Goal: Task Accomplishment & Management: Manage account settings

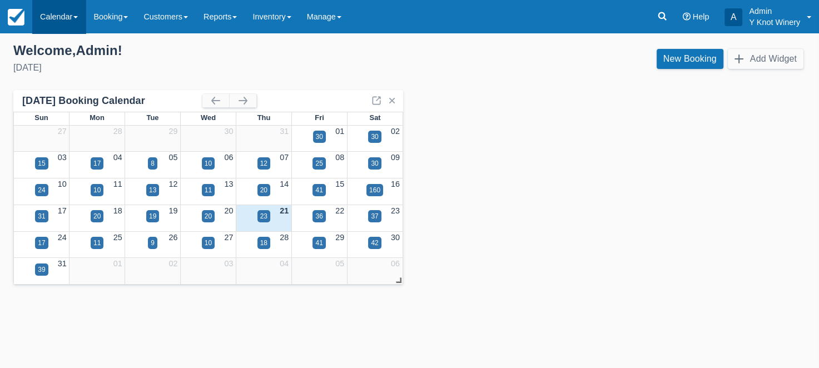
click at [81, 16] on link "Calendar" at bounding box center [58, 16] width 53 height 33
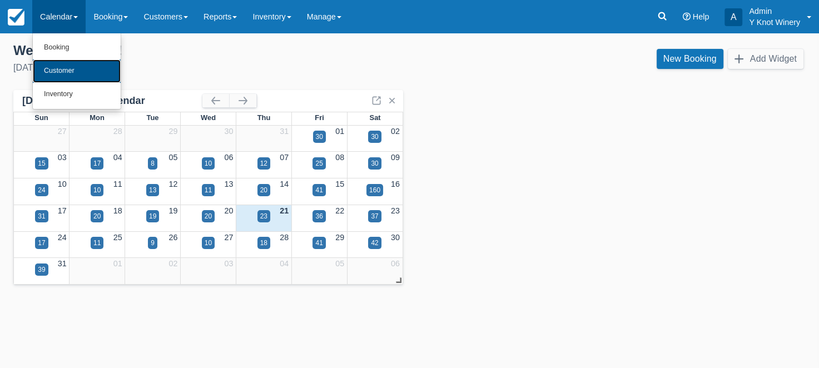
click at [77, 70] on link "Customer" at bounding box center [77, 71] width 88 height 23
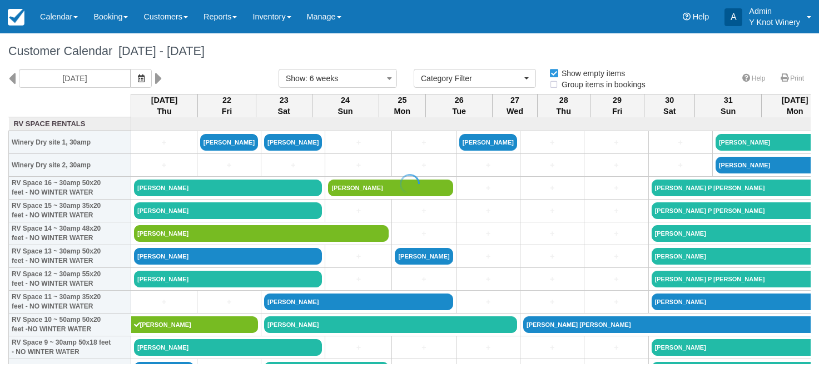
select select
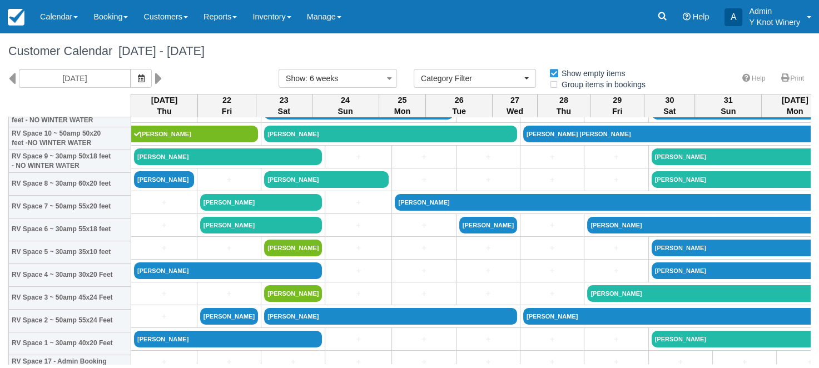
scroll to position [195, 0]
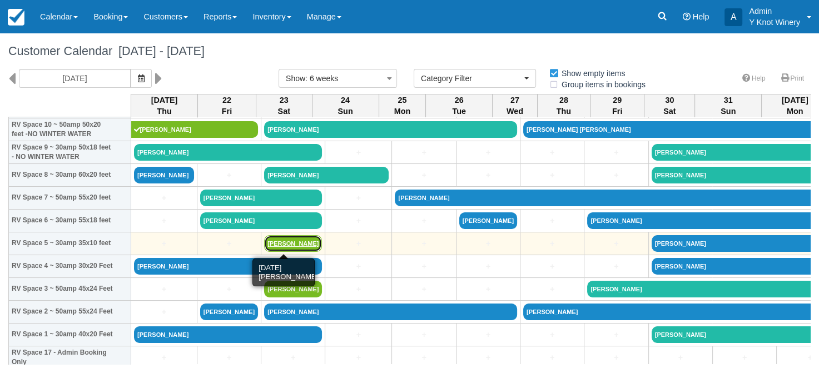
click at [277, 245] on link "[PERSON_NAME]" at bounding box center [293, 243] width 58 height 17
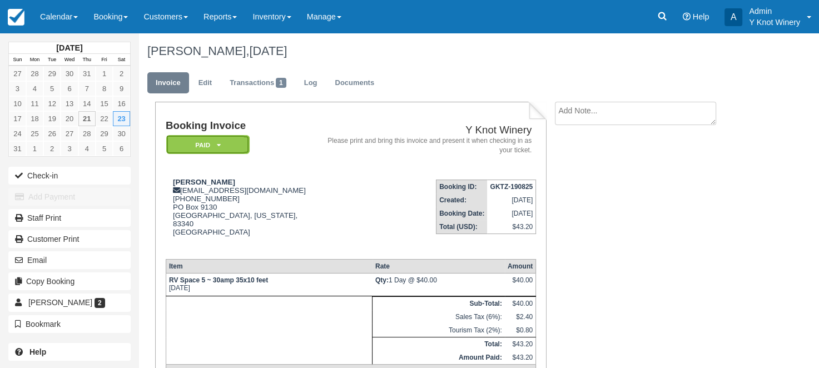
click at [218, 144] on icon at bounding box center [218, 145] width 4 height 7
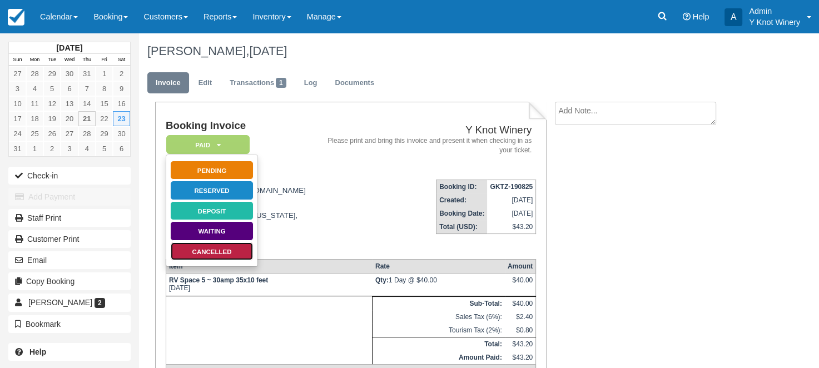
click at [229, 248] on link "Cancelled" at bounding box center [211, 251] width 83 height 19
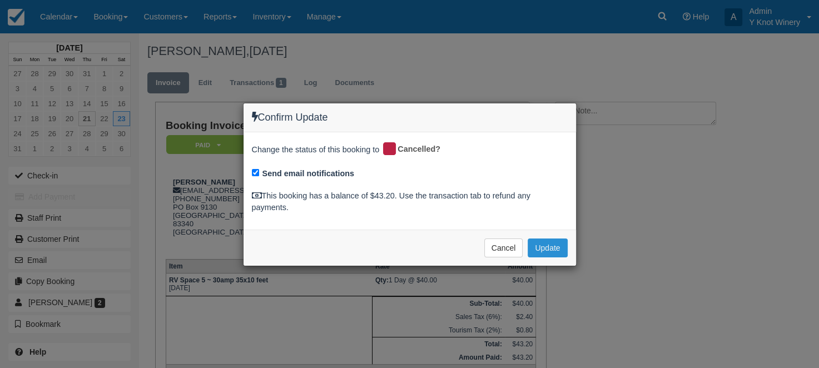
click at [555, 251] on button "Update" at bounding box center [547, 248] width 39 height 19
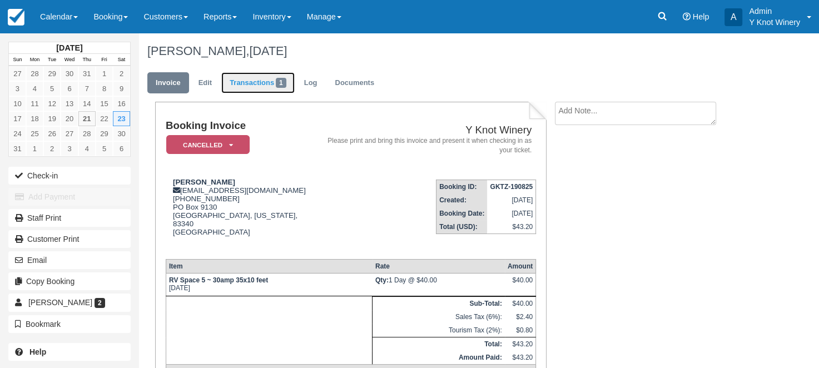
click at [265, 85] on link "Transactions 1" at bounding box center [257, 83] width 73 height 22
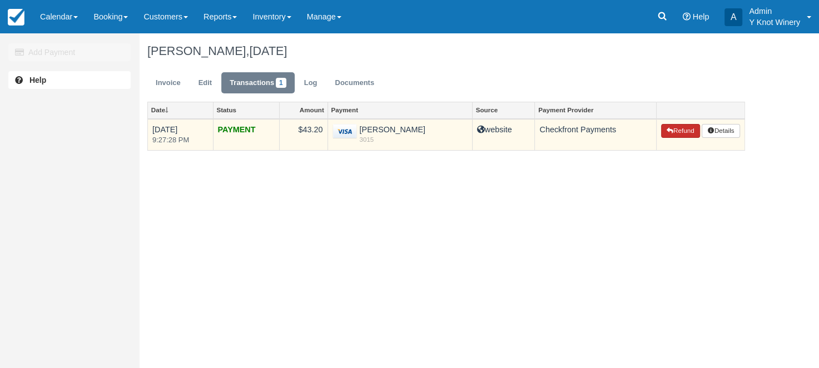
click at [684, 131] on button "Refund" at bounding box center [680, 131] width 39 height 14
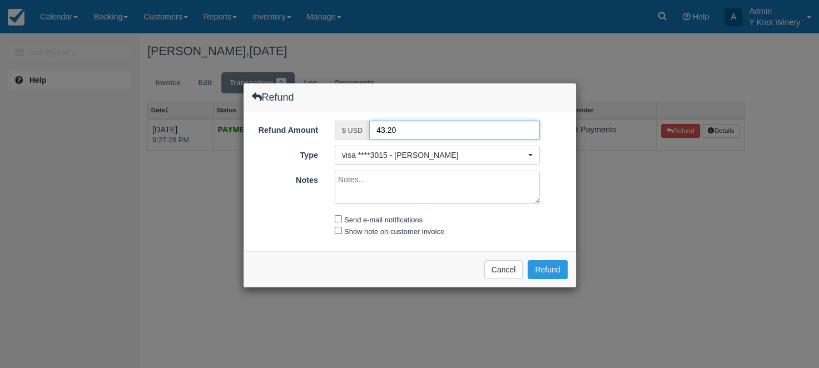
click at [380, 129] on input "43.20" at bounding box center [454, 130] width 171 height 19
type input "23.20"
click at [339, 219] on input "Send e-mail notifications" at bounding box center [338, 218] width 7 height 7
checkbox input "true"
click at [339, 228] on input "Show note on customer invoice" at bounding box center [338, 230] width 7 height 7
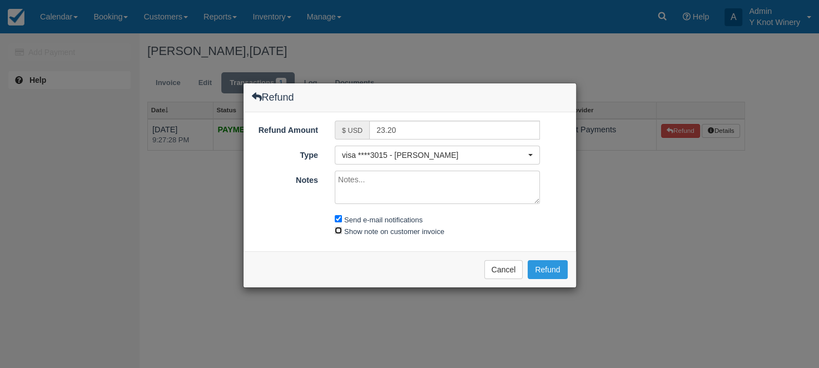
checkbox input "true"
click at [350, 181] on textarea "Notes" at bounding box center [437, 187] width 205 height 33
type textarea "refund of deposit less cancellation fee"
click at [551, 270] on button "Refund" at bounding box center [547, 269] width 39 height 19
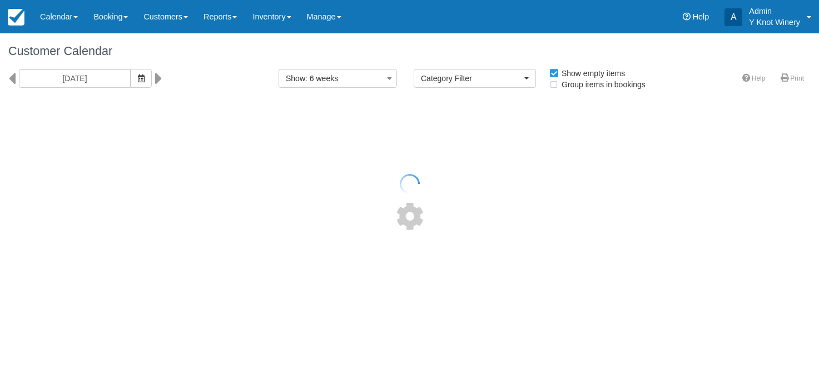
select select
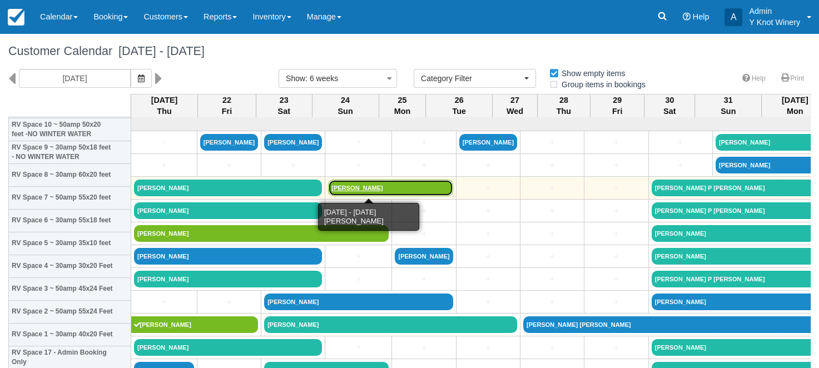
click at [342, 187] on link "[PERSON_NAME]" at bounding box center [390, 188] width 125 height 17
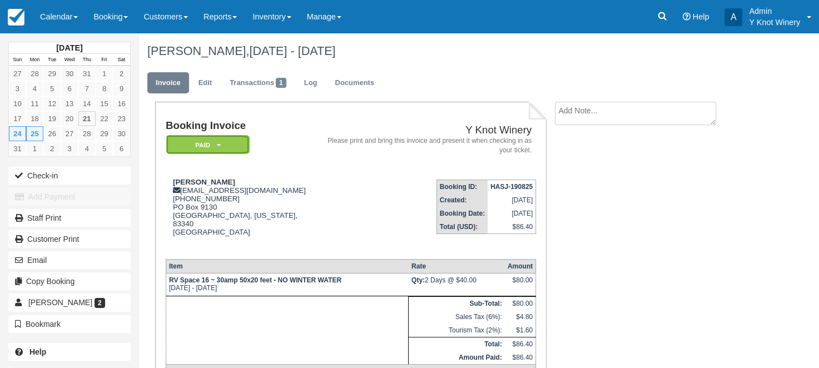
click at [219, 144] on icon at bounding box center [218, 145] width 4 height 7
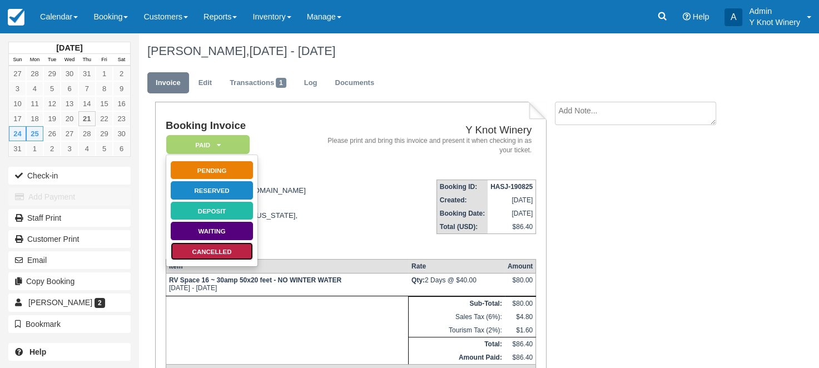
click at [228, 254] on link "Cancelled" at bounding box center [211, 251] width 83 height 19
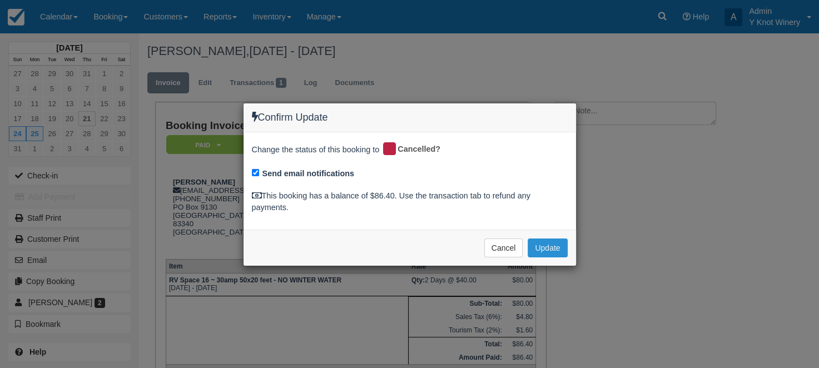
click at [547, 248] on button "Update" at bounding box center [547, 248] width 39 height 19
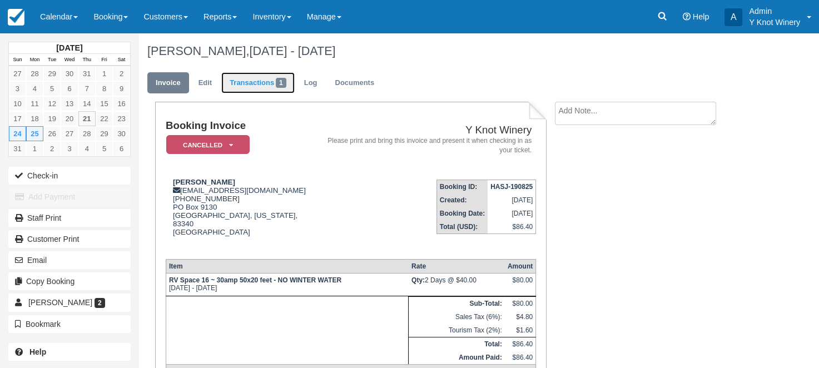
click at [258, 83] on link "Transactions 1" at bounding box center [257, 83] width 73 height 22
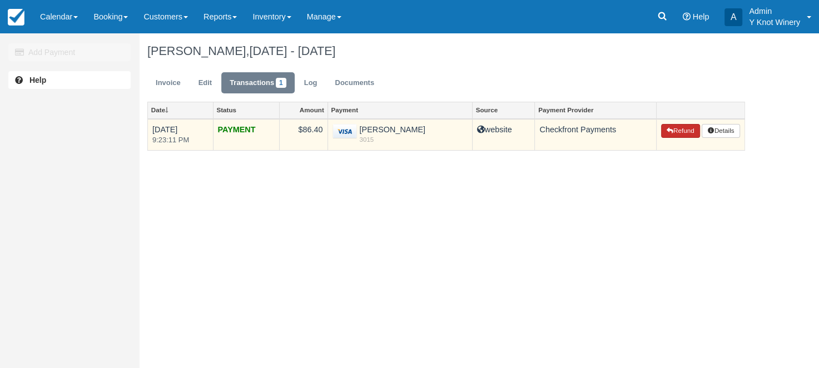
click at [680, 131] on button "Refund" at bounding box center [680, 131] width 39 height 14
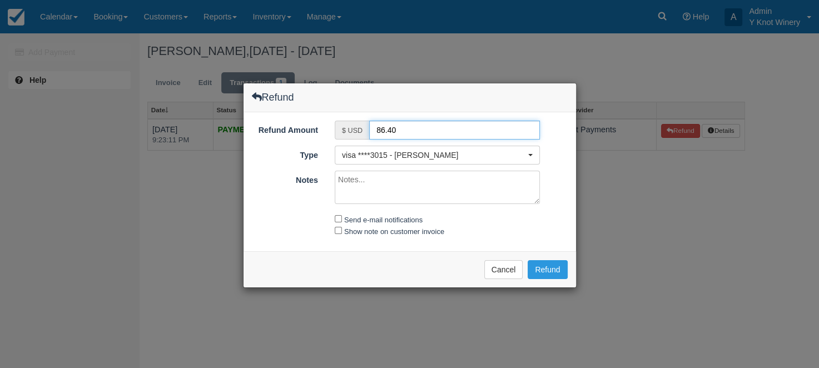
click at [383, 127] on input "86.40" at bounding box center [454, 130] width 171 height 19
type input "66.40"
click at [359, 181] on textarea "Notes" at bounding box center [437, 187] width 205 height 33
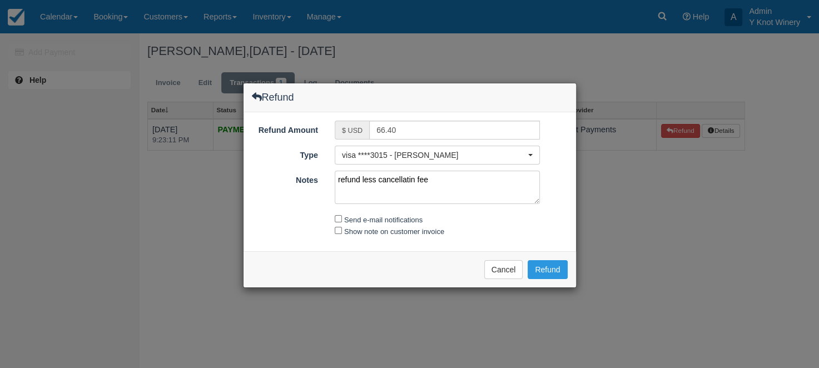
click at [411, 177] on textarea "refund less cancellatin fee" at bounding box center [437, 187] width 205 height 33
type textarea "refund less cancellation fee"
click at [340, 217] on input "Send e-mail notifications" at bounding box center [338, 218] width 7 height 7
checkbox input "true"
click at [343, 230] on div "Show note on customer invoice" at bounding box center [438, 232] width 222 height 12
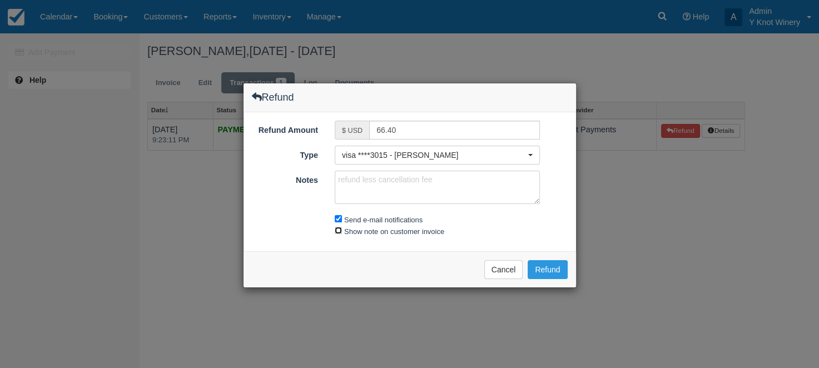
click at [339, 230] on input "Show note on customer invoice" at bounding box center [338, 230] width 7 height 7
checkbox input "true"
click at [556, 270] on button "Refund" at bounding box center [547, 269] width 39 height 19
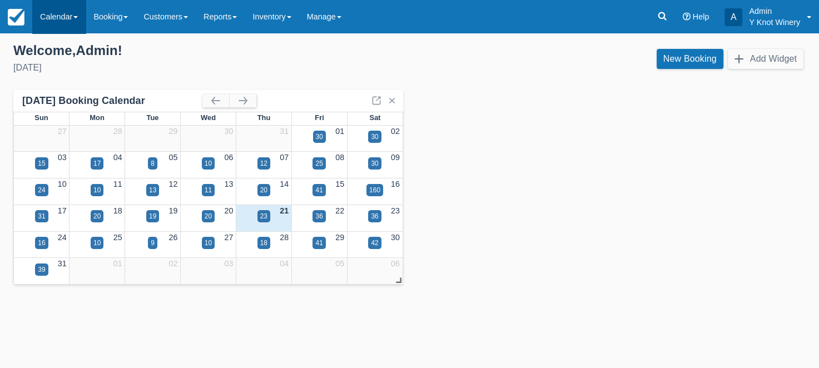
click at [76, 18] on span at bounding box center [75, 17] width 4 height 2
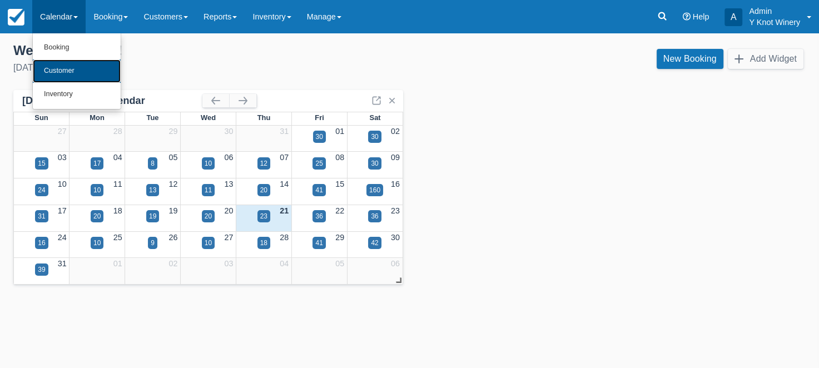
click at [75, 70] on link "Customer" at bounding box center [77, 71] width 88 height 23
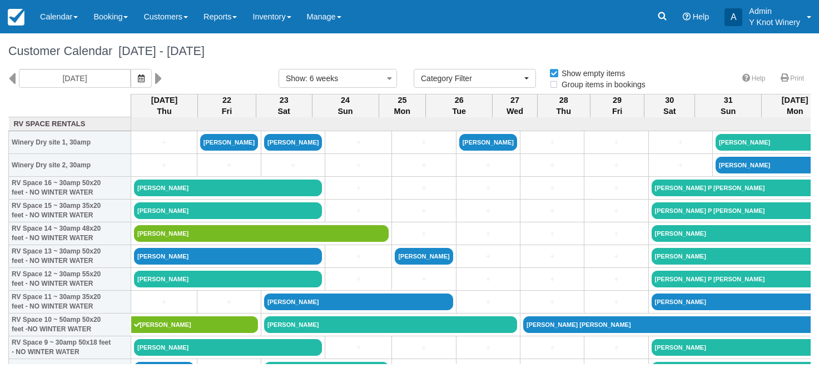
select select
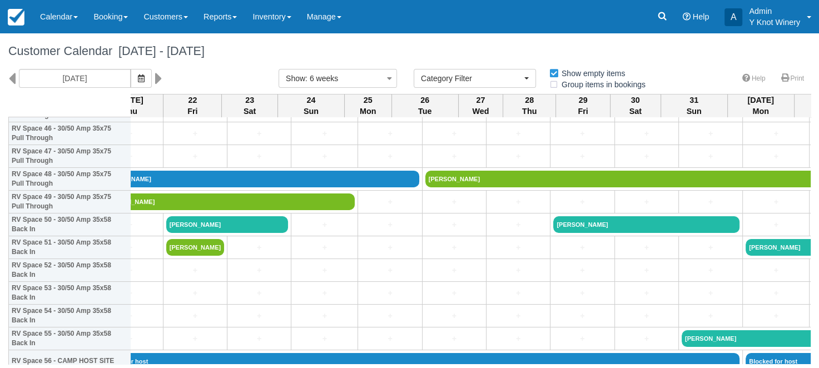
scroll to position [1081, 0]
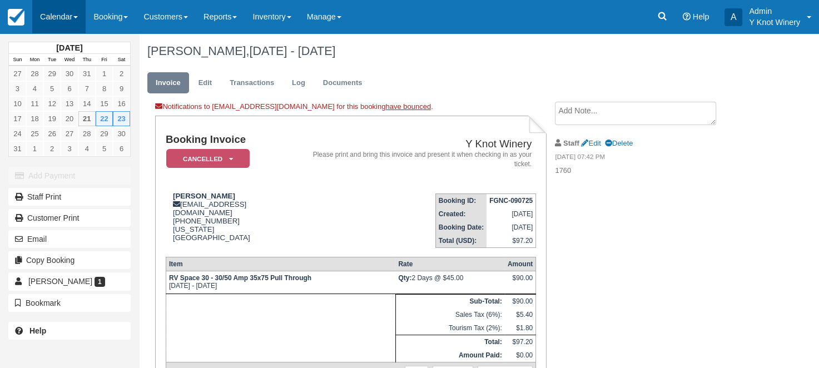
click at [80, 19] on link "Calendar" at bounding box center [58, 16] width 53 height 33
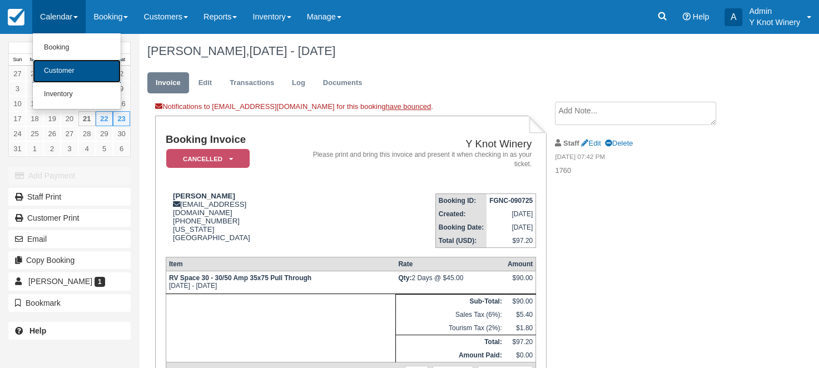
click at [81, 67] on link "Customer" at bounding box center [77, 71] width 88 height 23
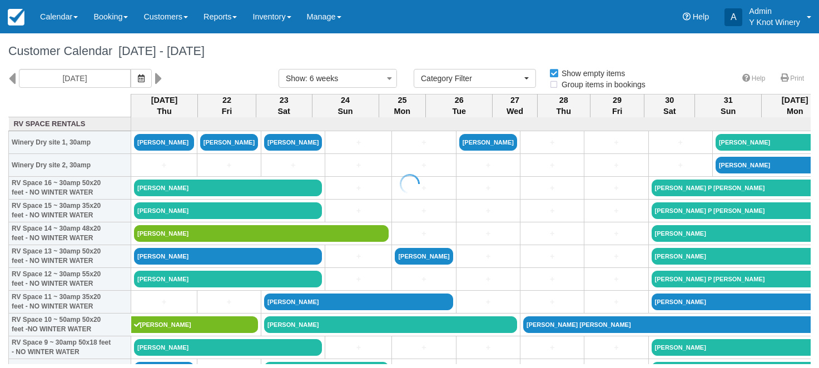
select select
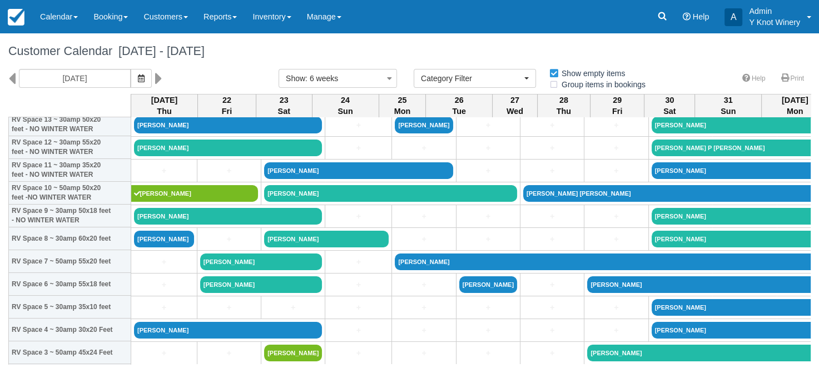
scroll to position [136, 0]
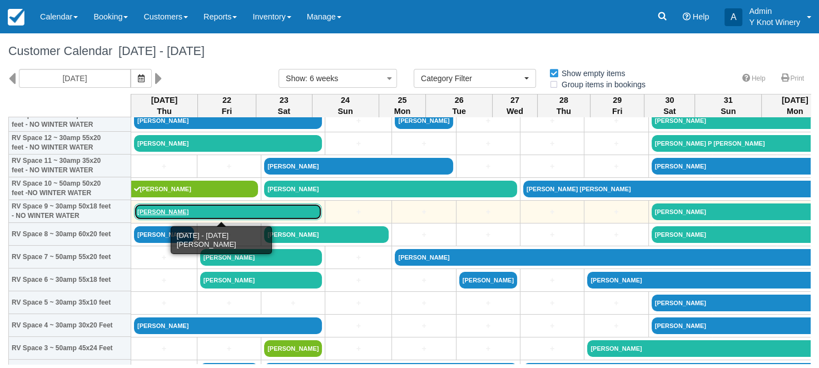
click at [164, 212] on link "Dean Taylor" at bounding box center [228, 212] width 188 height 17
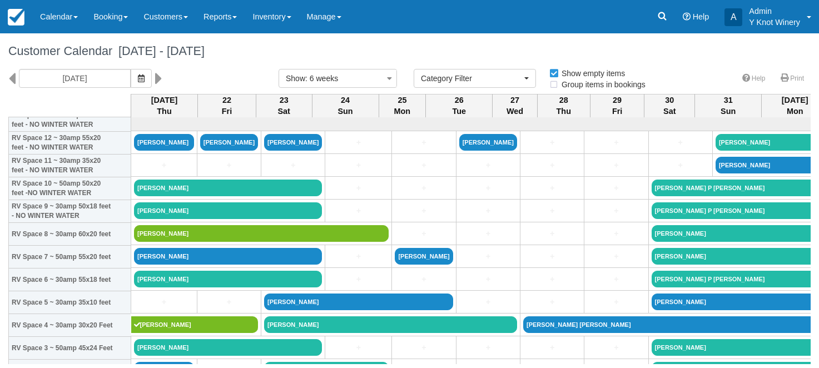
select select
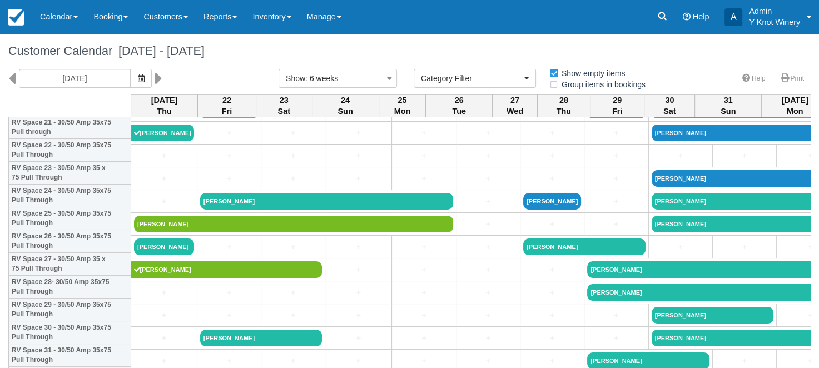
scroll to position [548, 0]
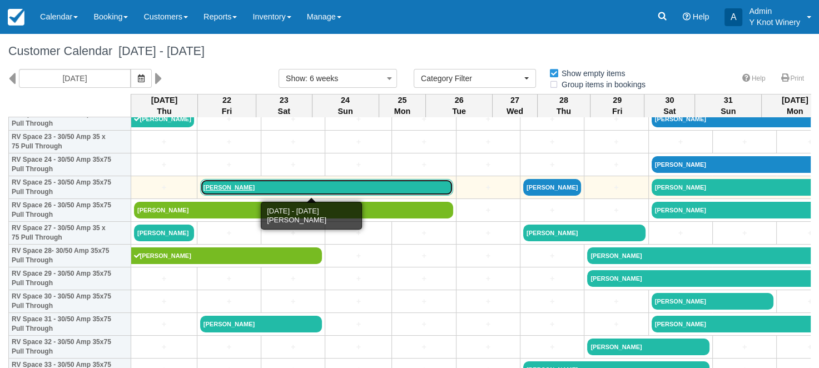
click at [231, 189] on link "[PERSON_NAME]" at bounding box center [326, 187] width 253 height 17
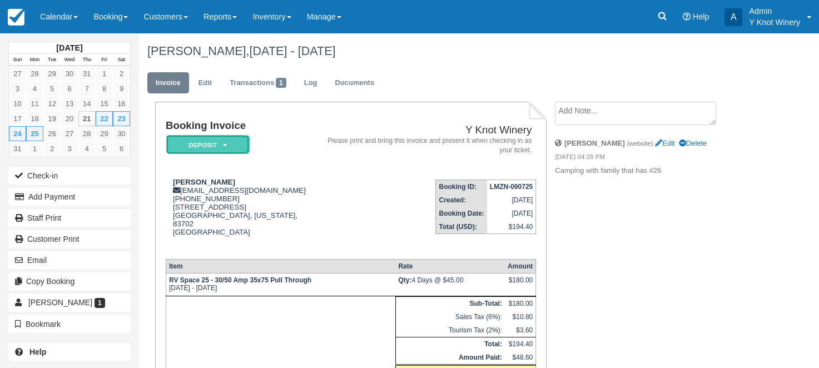
click at [228, 146] on em "Deposit" at bounding box center [207, 144] width 83 height 19
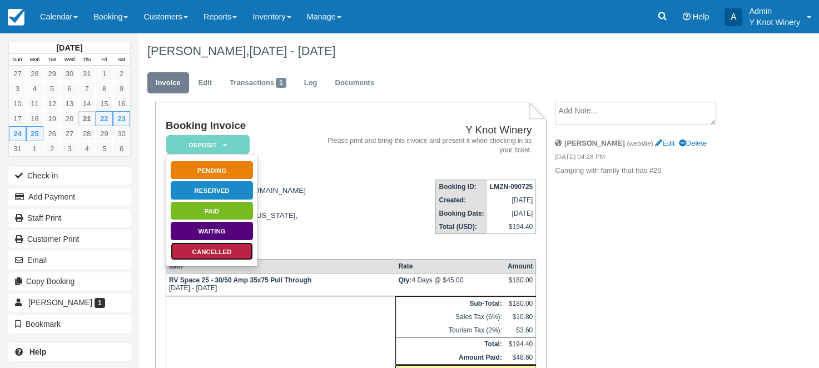
click at [220, 249] on link "Cancelled" at bounding box center [211, 251] width 83 height 19
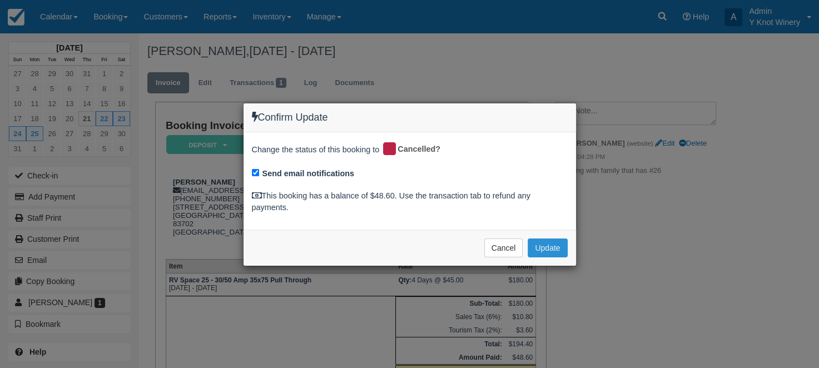
click at [549, 252] on button "Update" at bounding box center [547, 248] width 39 height 19
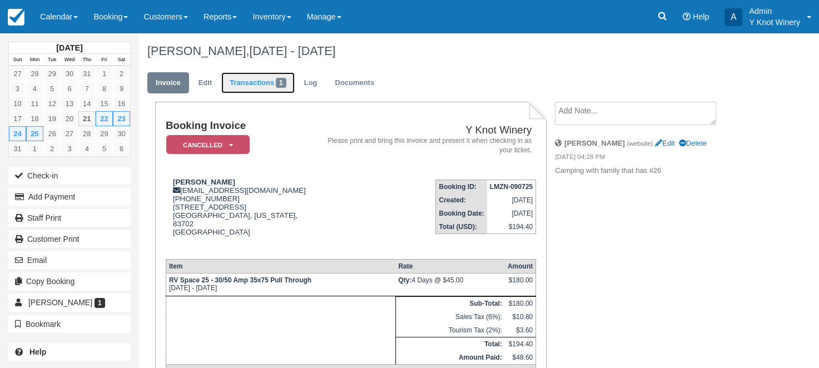
click at [245, 82] on link "Transactions 1" at bounding box center [257, 83] width 73 height 22
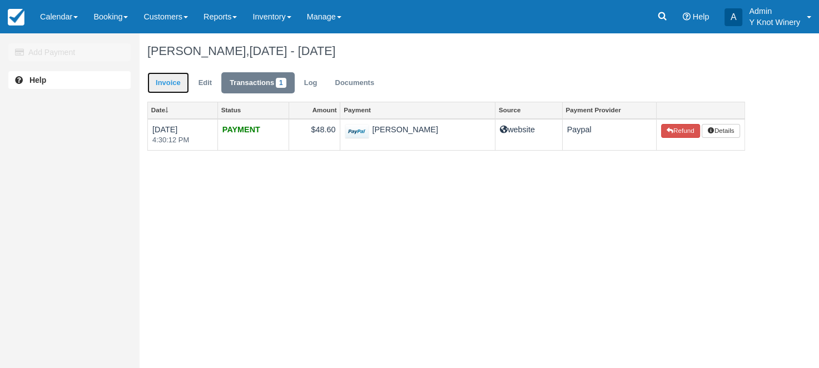
click at [170, 83] on link "Invoice" at bounding box center [168, 83] width 42 height 22
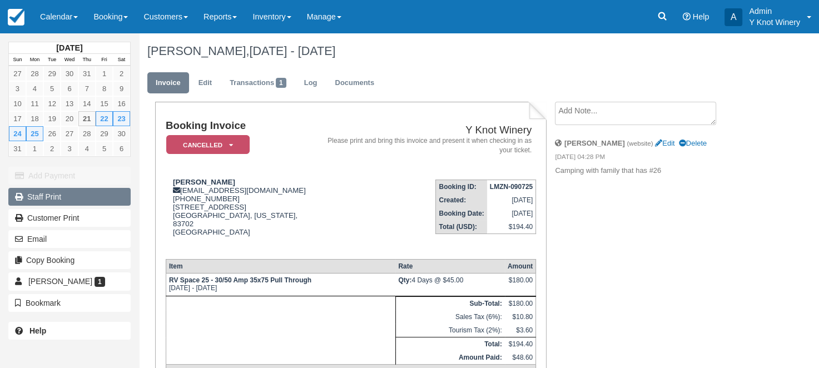
click at [60, 199] on link "Staff Print" at bounding box center [69, 197] width 122 height 18
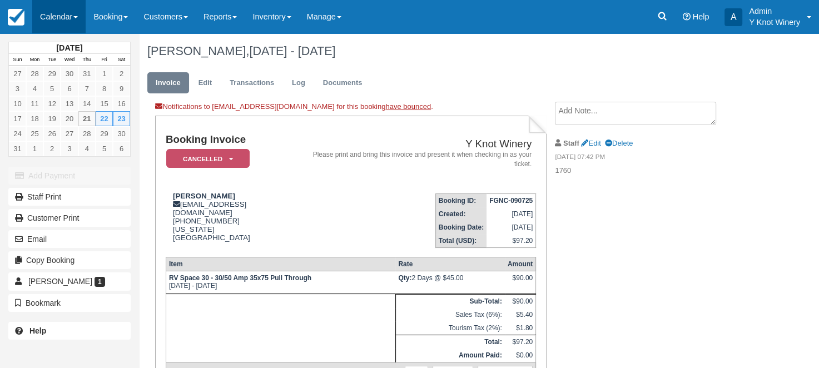
click at [79, 16] on link "Calendar" at bounding box center [58, 16] width 53 height 33
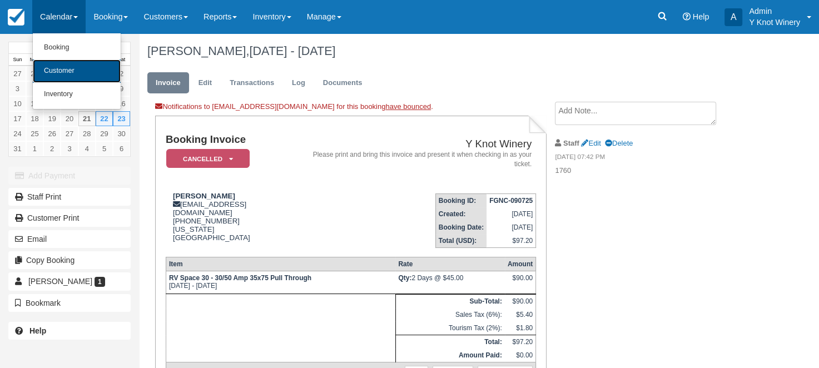
click at [78, 72] on link "Customer" at bounding box center [77, 71] width 88 height 23
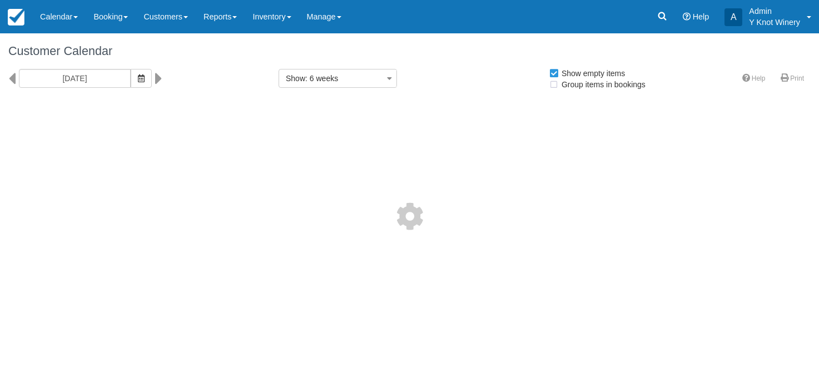
select select
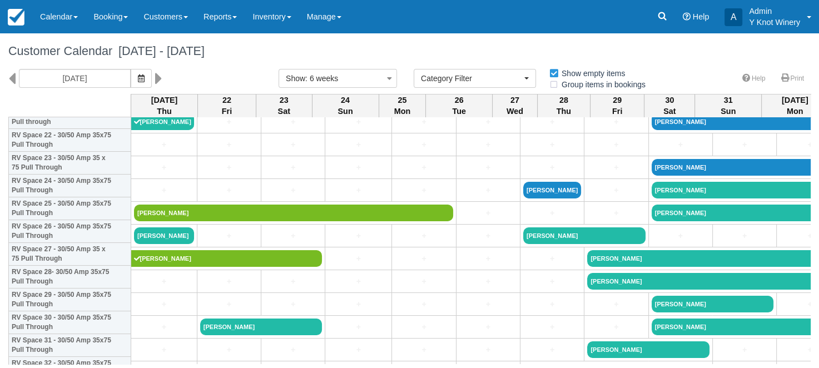
scroll to position [527, 0]
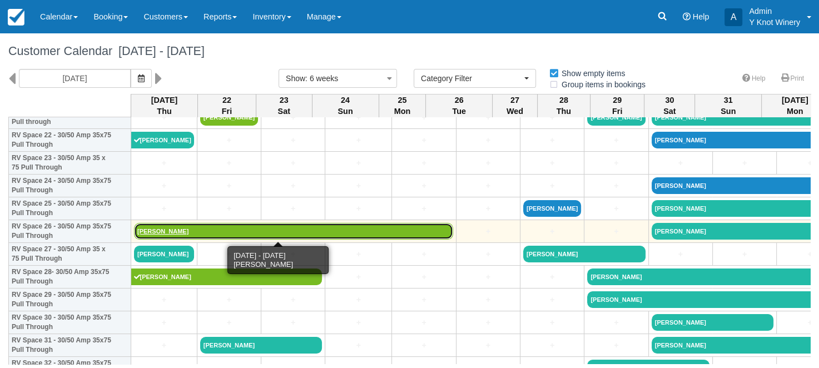
click at [169, 232] on link "[PERSON_NAME]" at bounding box center [293, 231] width 319 height 17
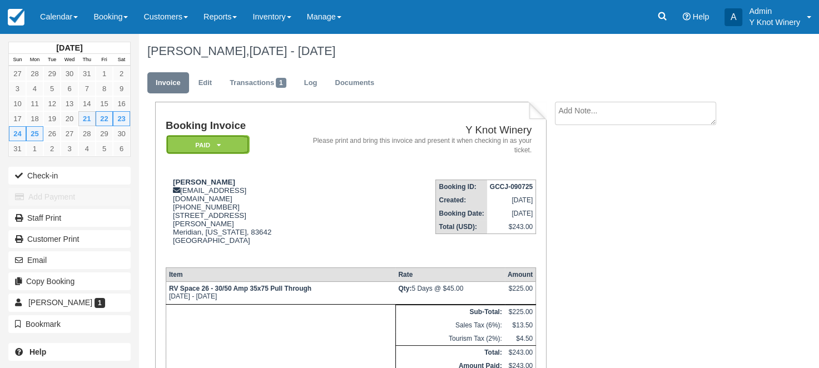
click at [219, 144] on icon at bounding box center [218, 145] width 4 height 7
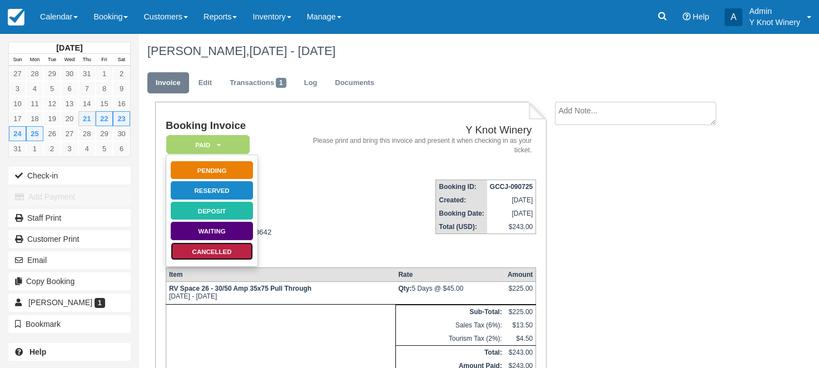
click at [220, 254] on link "Cancelled" at bounding box center [211, 251] width 83 height 19
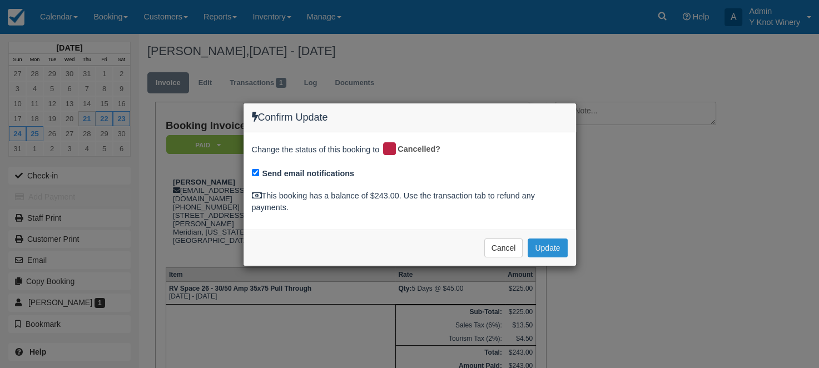
click at [559, 248] on button "Update" at bounding box center [547, 248] width 39 height 19
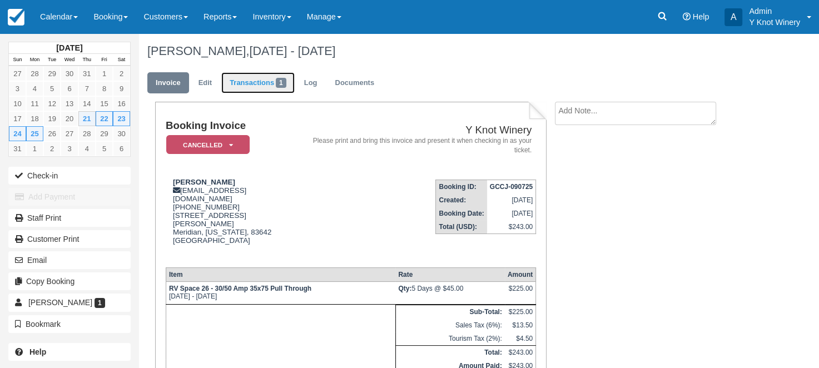
click at [256, 83] on link "Transactions 1" at bounding box center [257, 83] width 73 height 22
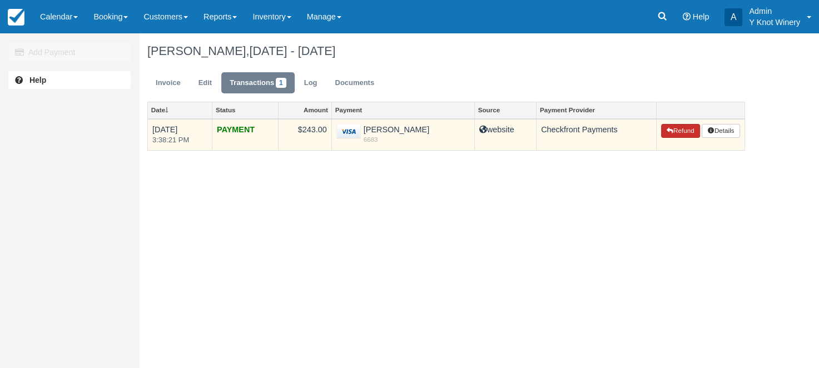
click at [679, 129] on button "Refund" at bounding box center [680, 131] width 39 height 14
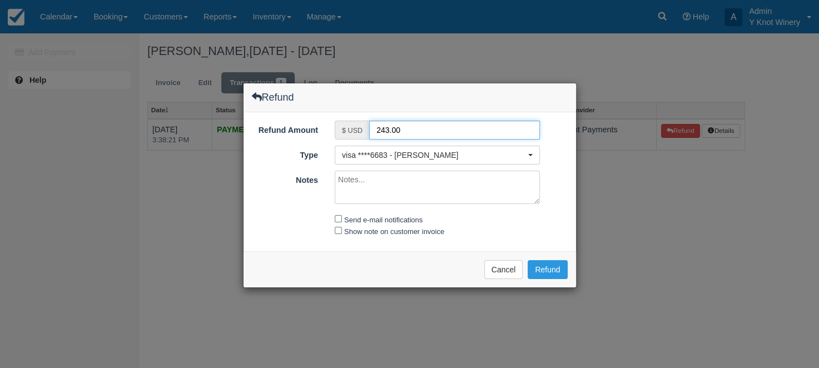
click at [384, 130] on input "243.00" at bounding box center [454, 130] width 171 height 19
type input "223.00"
click at [360, 180] on textarea "Notes" at bounding box center [437, 187] width 205 height 33
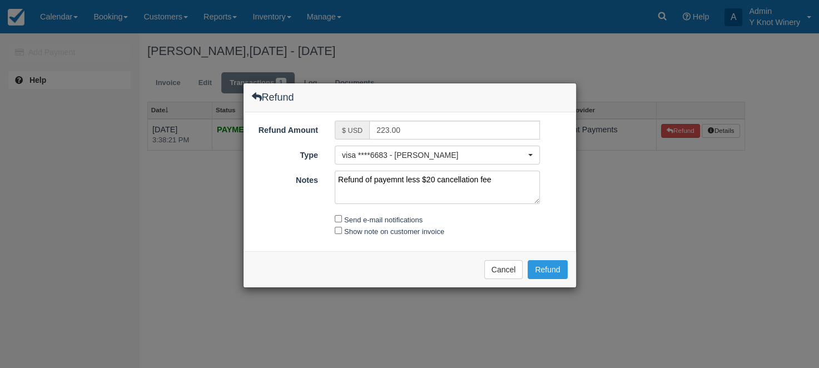
click at [398, 181] on textarea "Refund of payemnt less $20 cancellation fee" at bounding box center [437, 187] width 205 height 33
type textarea "Refund of payment less $20 cancellation fee"
click at [335, 219] on div "Send e-mail notifications" at bounding box center [438, 219] width 222 height 13
click at [337, 227] on input "Show note on customer invoice" at bounding box center [338, 230] width 7 height 7
checkbox input "true"
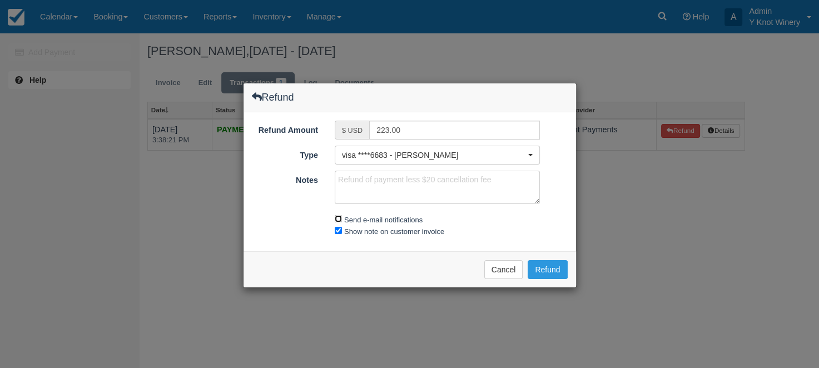
click at [337, 220] on input "Send e-mail notifications" at bounding box center [338, 218] width 7 height 7
checkbox input "true"
click at [551, 268] on button "Refund" at bounding box center [547, 269] width 39 height 19
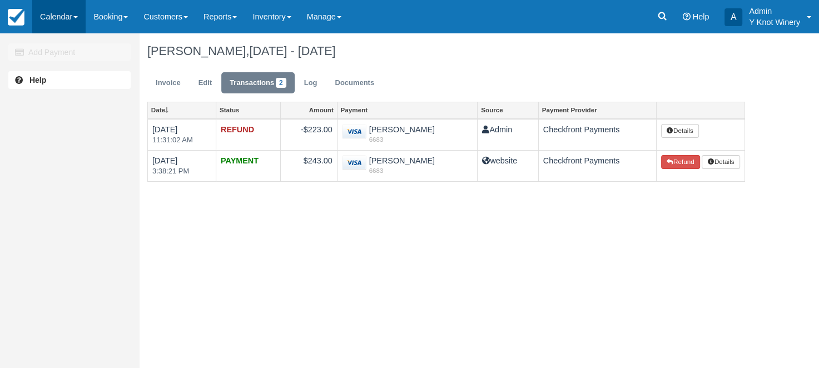
click at [80, 19] on link "Calendar" at bounding box center [58, 16] width 53 height 33
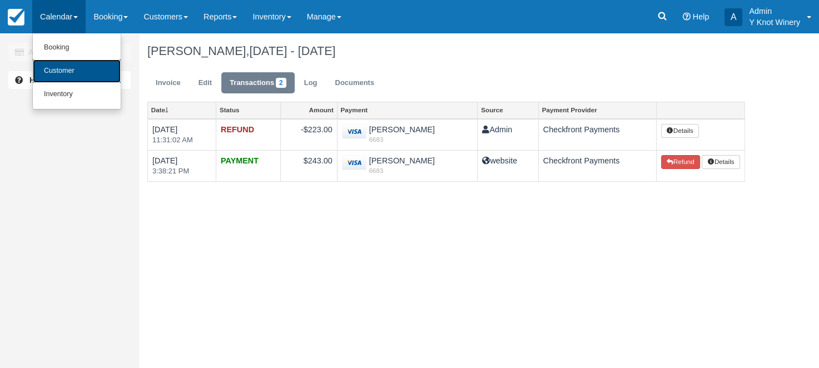
click at [84, 72] on link "Customer" at bounding box center [77, 71] width 88 height 23
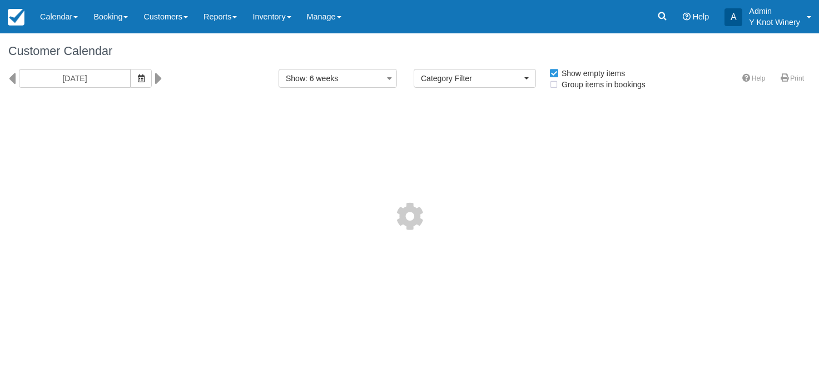
select select
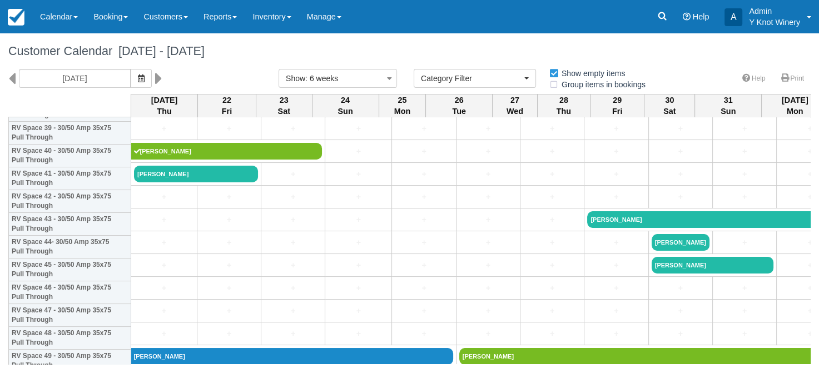
scroll to position [926, 0]
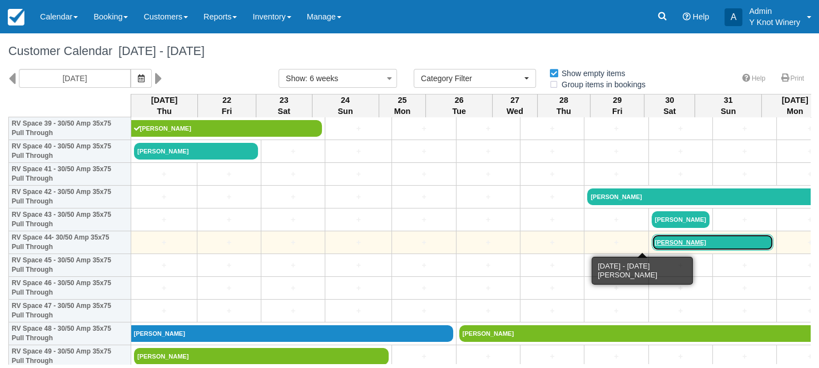
click at [652, 246] on link "[PERSON_NAME]" at bounding box center [713, 242] width 122 height 17
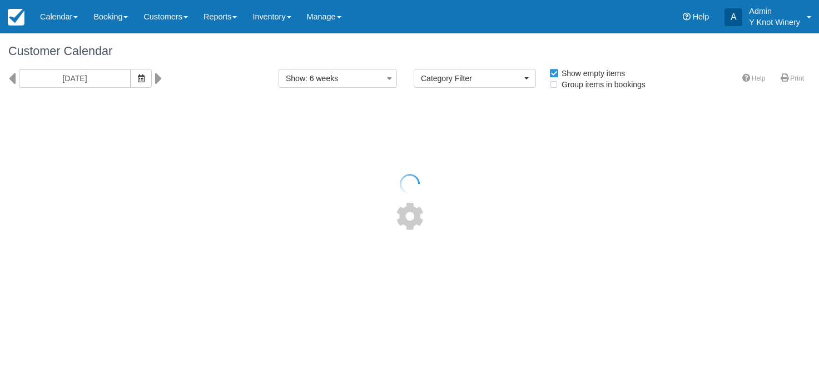
select select
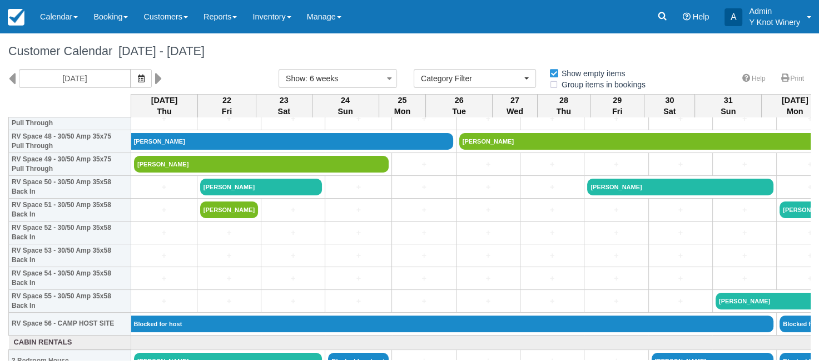
scroll to position [1123, 0]
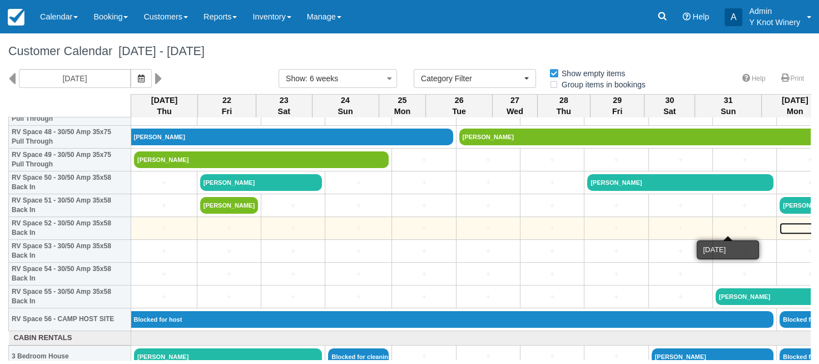
click at [780, 229] on link "+" at bounding box center [810, 229] width 61 height 12
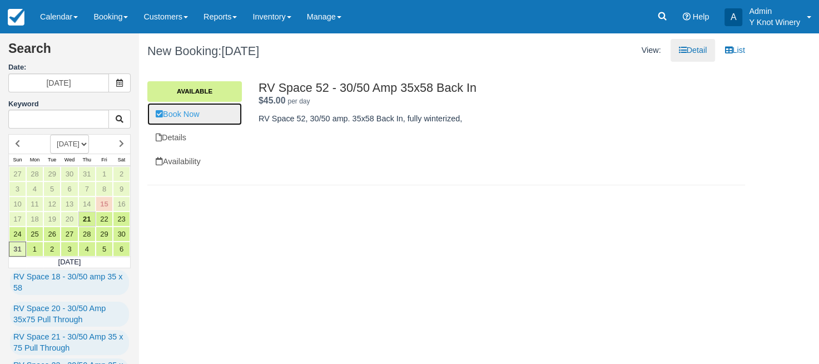
click at [172, 111] on link "Book Now" at bounding box center [194, 114] width 95 height 23
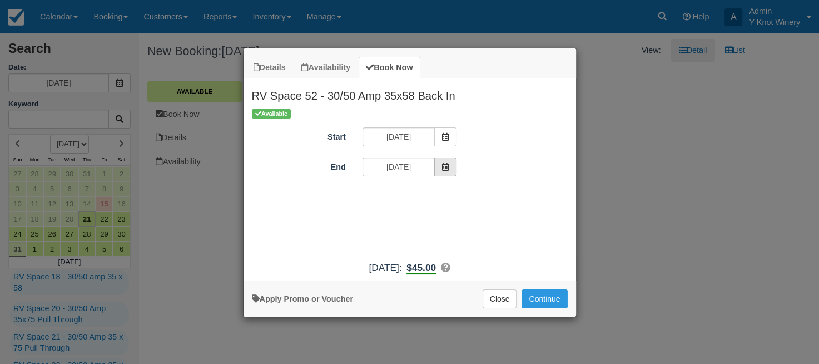
click at [446, 167] on icon "Item Modal" at bounding box center [446, 167] width 8 height 8
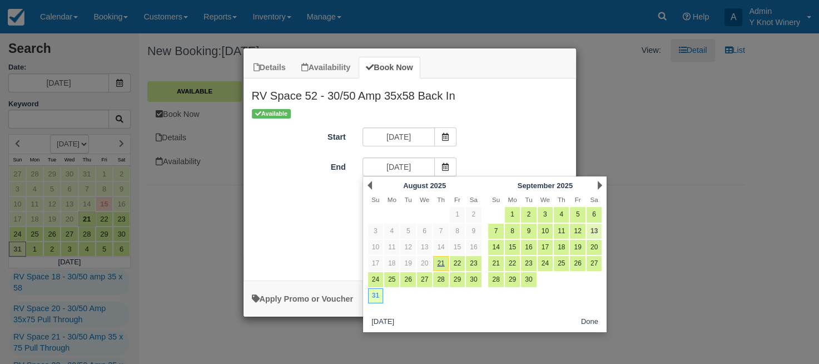
click at [597, 231] on link "13" at bounding box center [594, 231] width 15 height 15
type input "[DATE]"
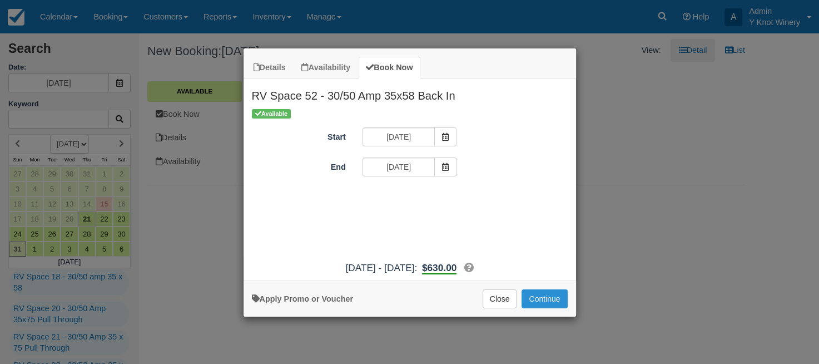
click at [550, 299] on button "Continue" at bounding box center [545, 298] width 46 height 19
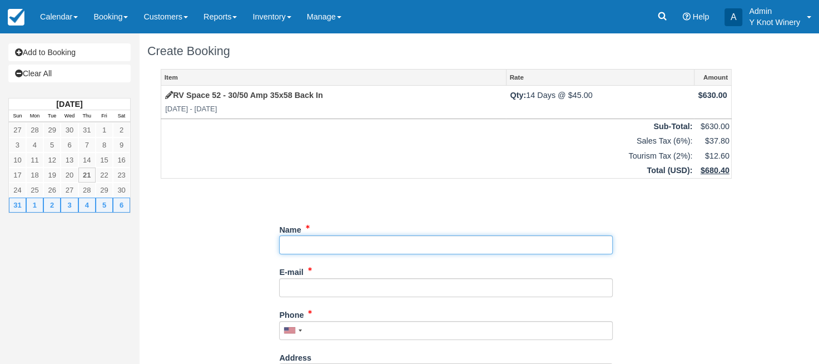
click at [304, 246] on input "Name" at bounding box center [446, 244] width 334 height 19
type input "Randy Stoppenhagen"
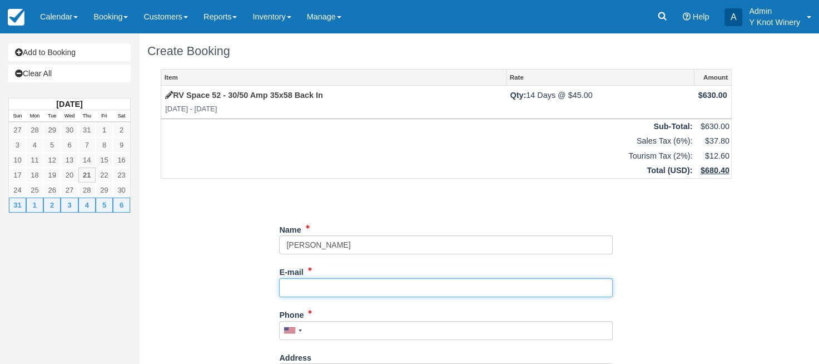
click at [322, 281] on input "E-mail" at bounding box center [446, 287] width 334 height 19
type input "betterthehunt@gmail.com"
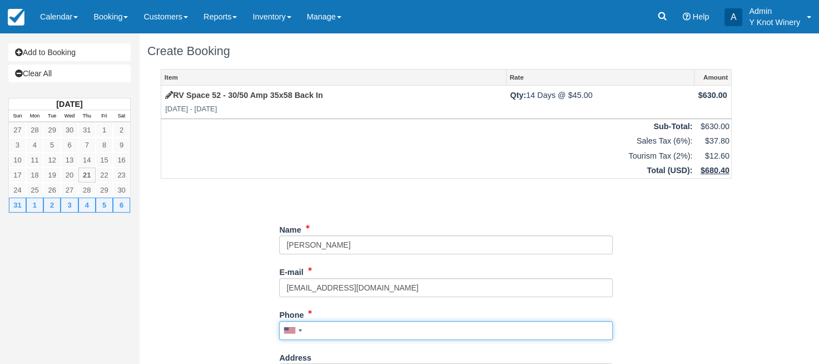
click at [337, 328] on input "Phone" at bounding box center [446, 330] width 334 height 19
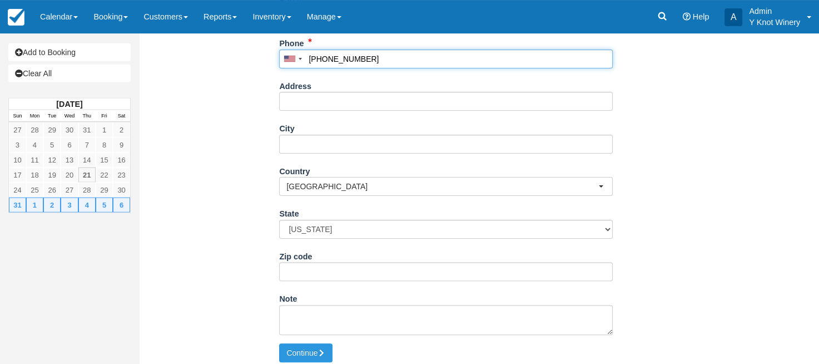
scroll to position [280, 0]
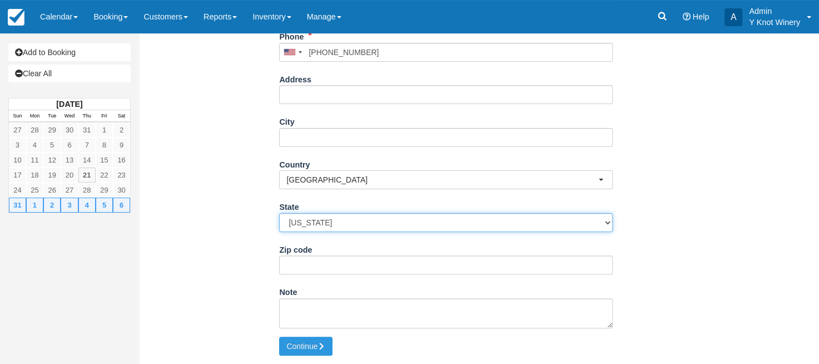
type input "(208) 941-3795"
click at [279, 213] on select "Alabama Alaska Arizona Arkansas California Colorado Connecticut Delaware Florid…" at bounding box center [446, 222] width 334 height 19
select select "ID"
click option "Idaho" at bounding box center [0, 0] width 0 height 0
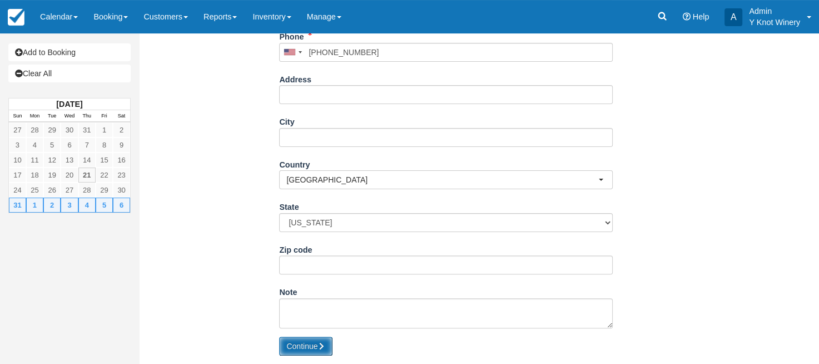
click at [303, 348] on button "Continue" at bounding box center [305, 346] width 53 height 19
type input "+12089413795"
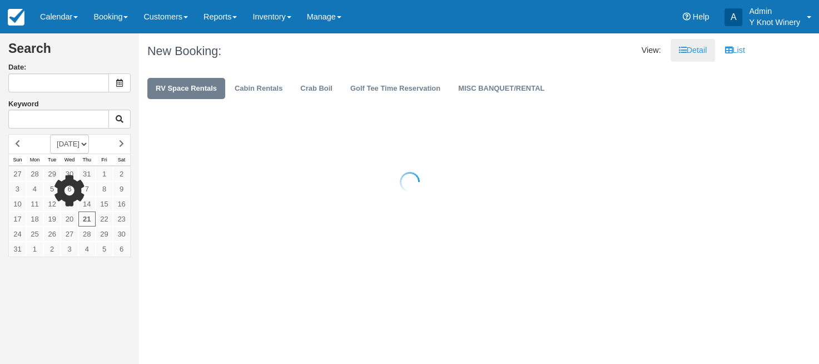
type input "[DATE]"
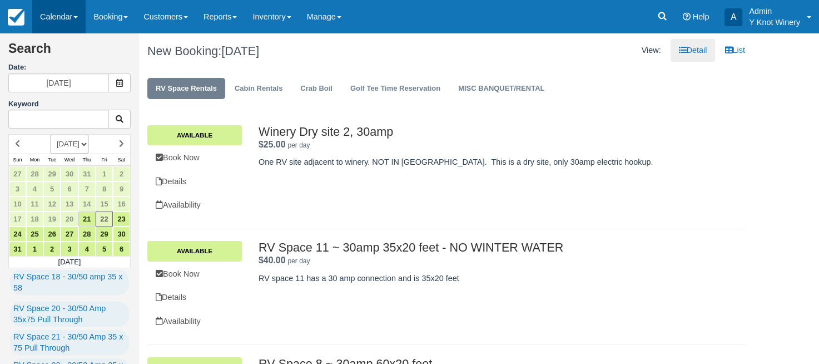
click at [76, 17] on span at bounding box center [75, 17] width 4 height 2
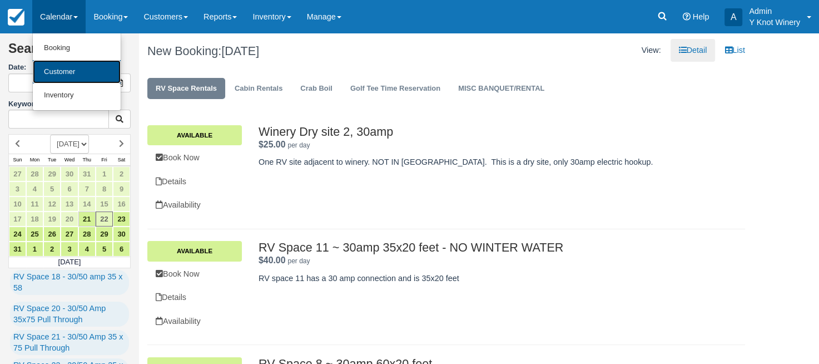
click at [71, 66] on link "Customer" at bounding box center [77, 72] width 88 height 24
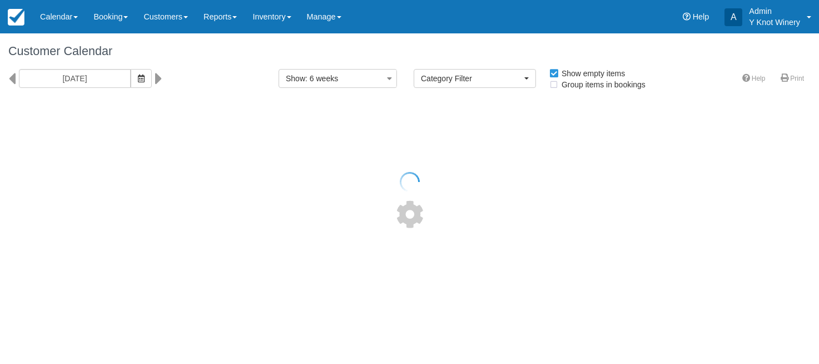
select select
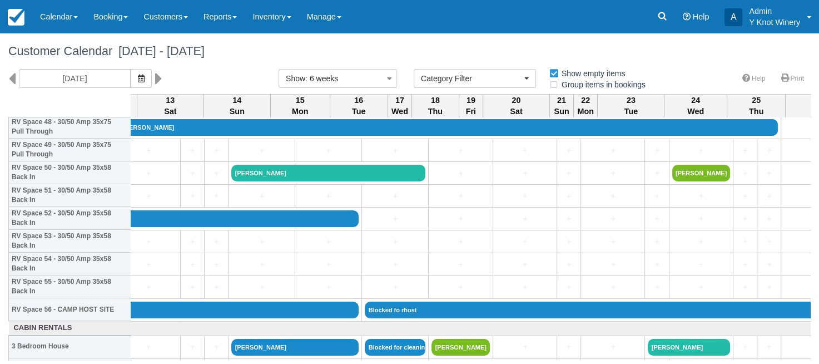
scroll to position [1133, 1220]
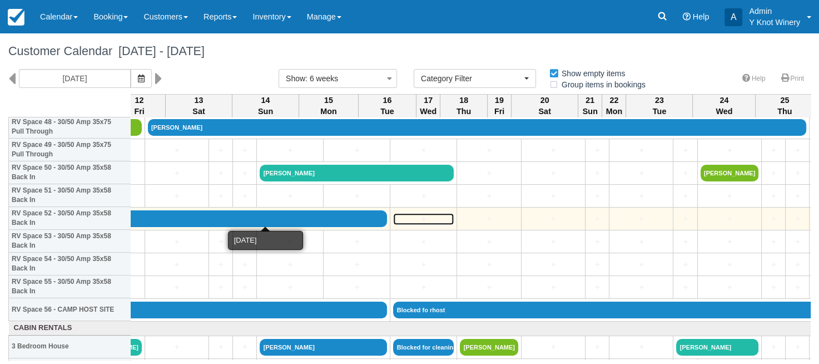
click at [393, 220] on link "+" at bounding box center [423, 219] width 61 height 12
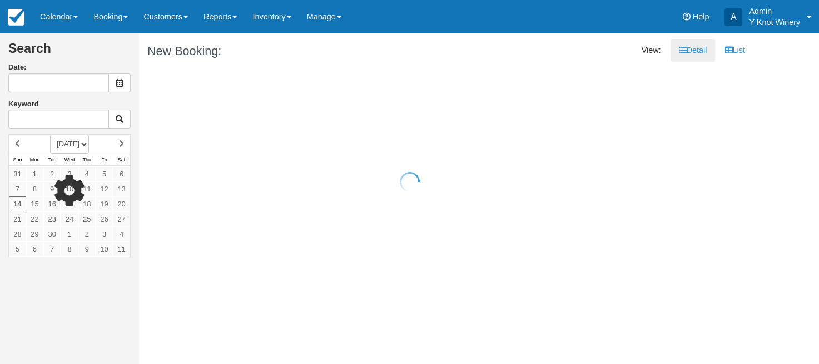
type input "[DATE]"
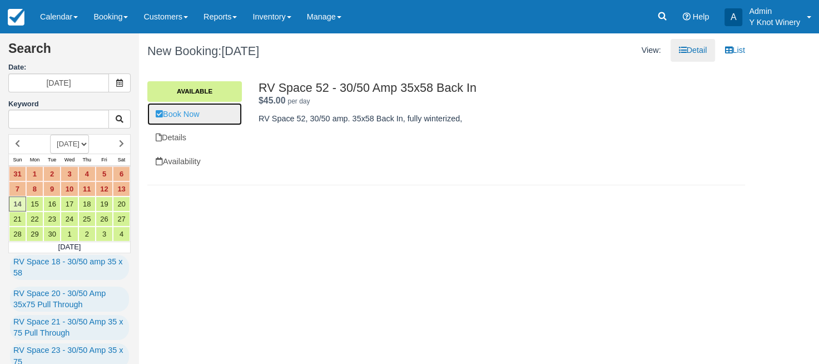
click at [202, 114] on link "Book Now" at bounding box center [194, 114] width 95 height 23
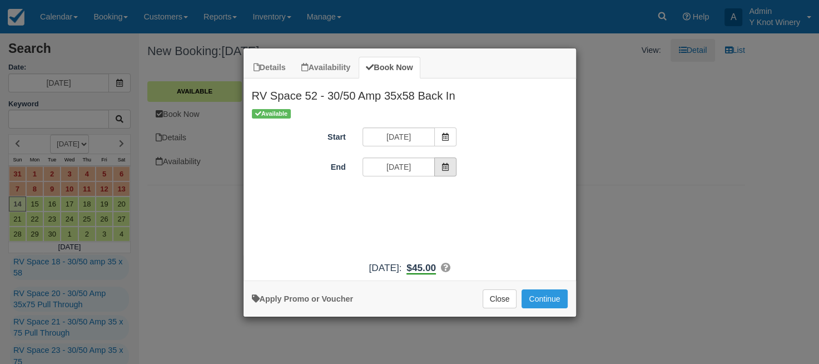
click at [446, 161] on span "Item Modal" at bounding box center [445, 166] width 22 height 19
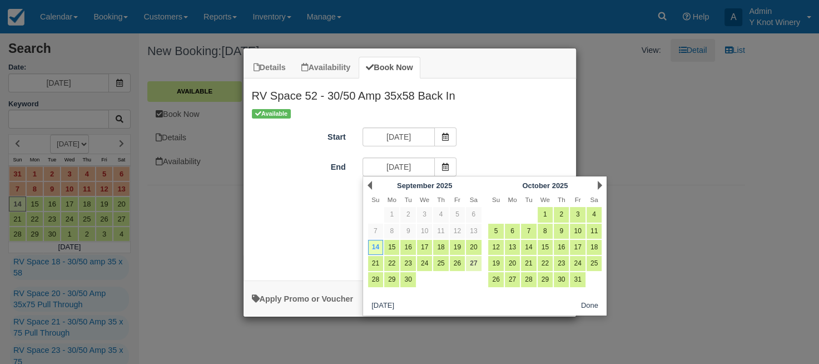
click at [475, 264] on link "27" at bounding box center [473, 263] width 15 height 15
type input "09/27/25"
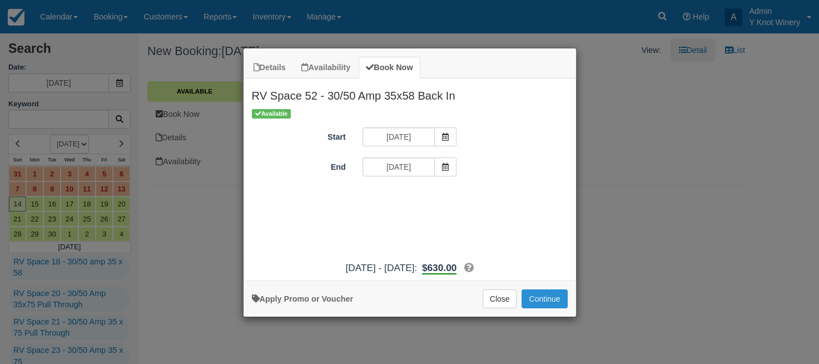
click at [542, 299] on button "Continue" at bounding box center [545, 298] width 46 height 19
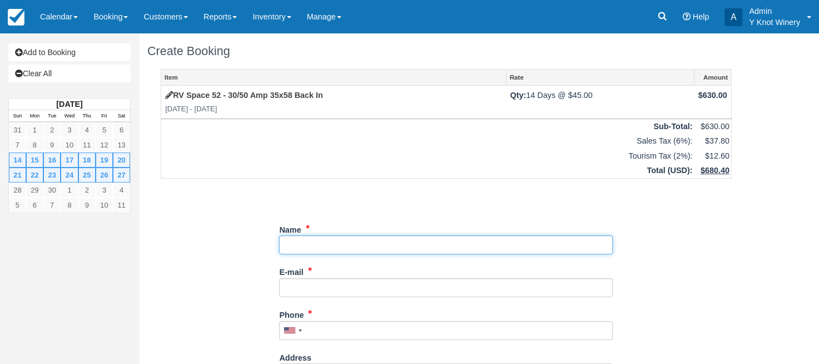
click at [328, 241] on input "Name" at bounding box center [446, 244] width 334 height 19
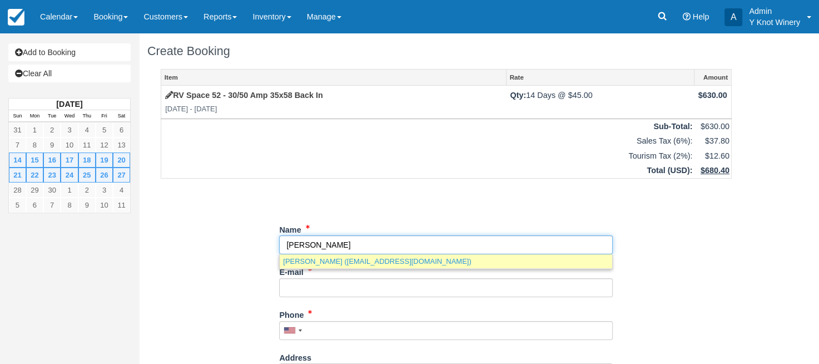
click at [375, 264] on link "Randy Stoppenhagen (betterthehunt@gmail.com)" at bounding box center [446, 261] width 333 height 14
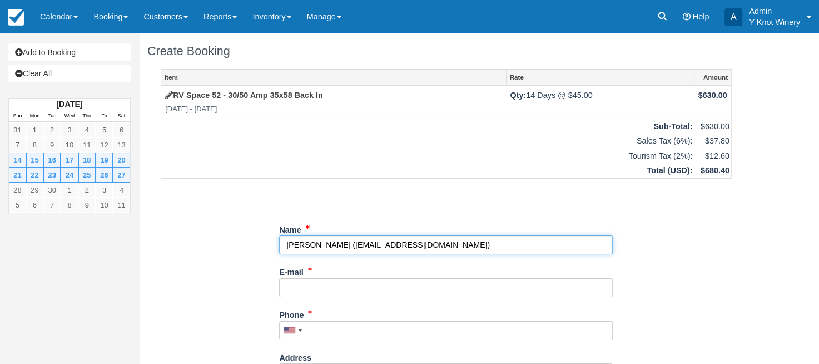
type input "[PERSON_NAME]"
type input "[EMAIL_ADDRESS][DOMAIN_NAME]"
type input "[PHONE_NUMBER]"
select select "ID"
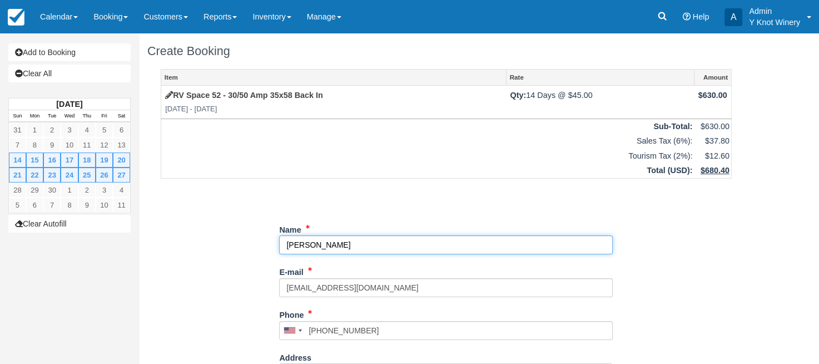
select select "ID"
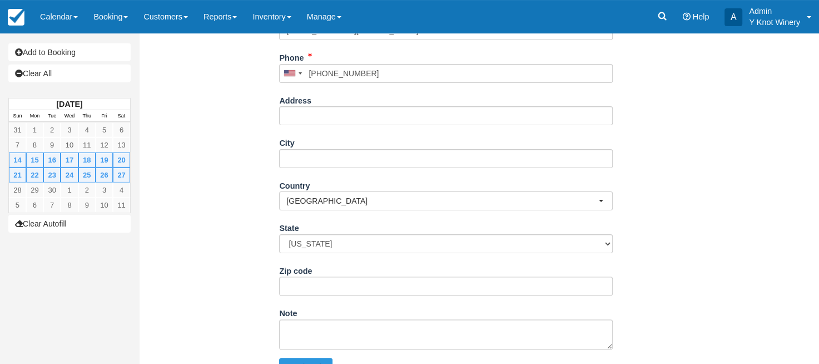
scroll to position [280, 0]
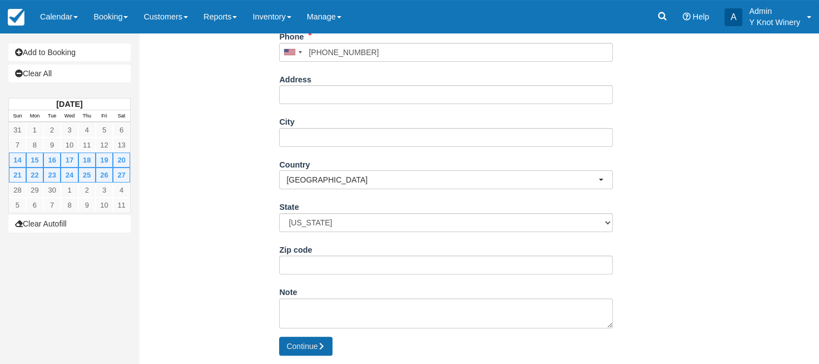
type input "[PERSON_NAME]"
click at [302, 346] on button "Continue" at bounding box center [305, 346] width 53 height 19
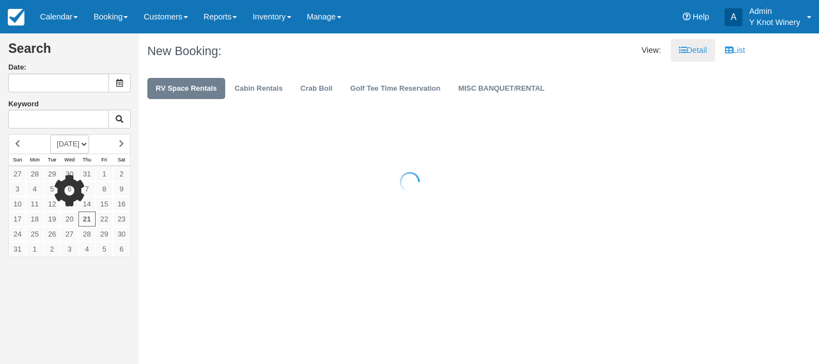
type input "[DATE]"
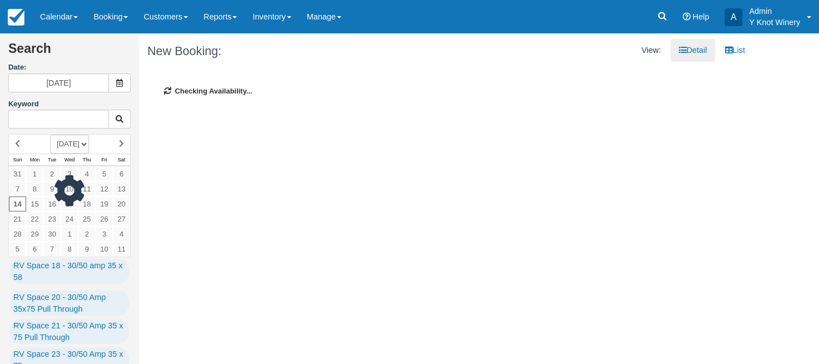
type input "[DATE]"
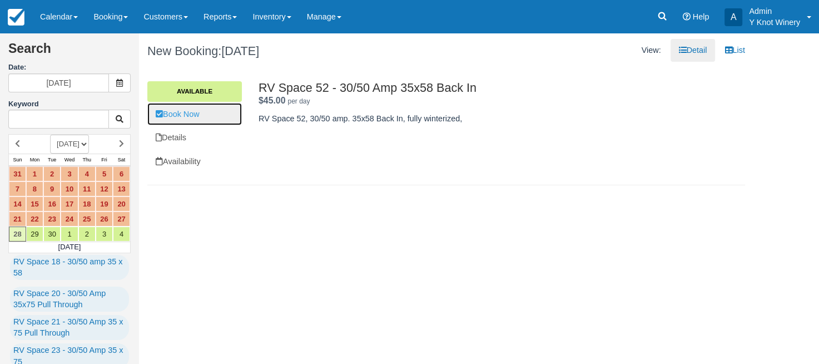
click at [188, 112] on link "Book Now" at bounding box center [194, 114] width 95 height 23
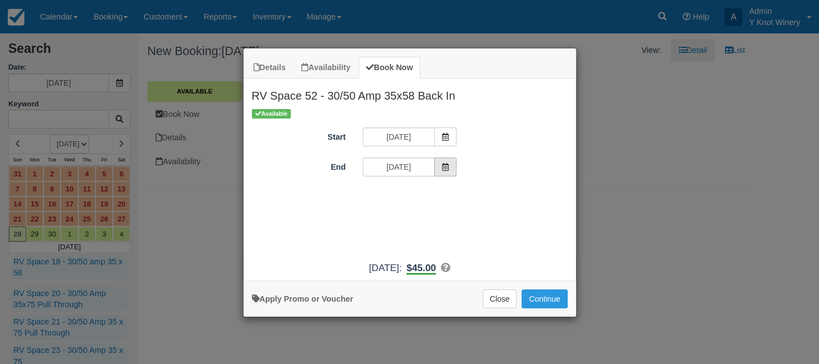
click at [444, 166] on icon "Item Modal" at bounding box center [446, 167] width 8 height 8
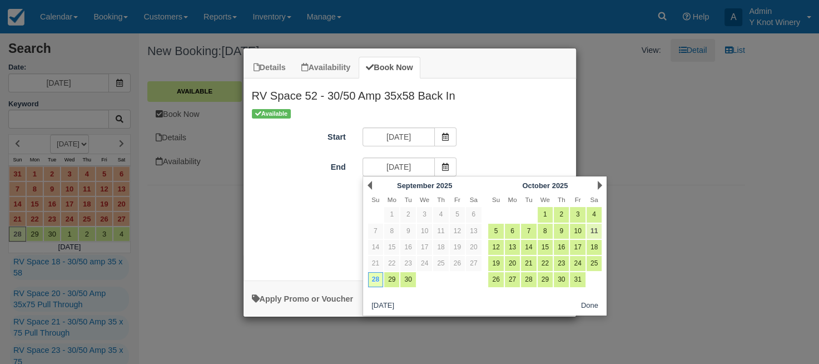
click at [596, 233] on link "11" at bounding box center [594, 231] width 15 height 15
type input "10/11/25"
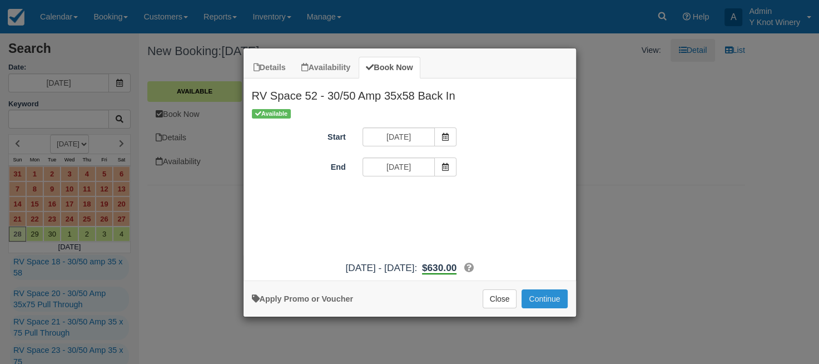
click at [539, 298] on button "Continue" at bounding box center [545, 298] width 46 height 19
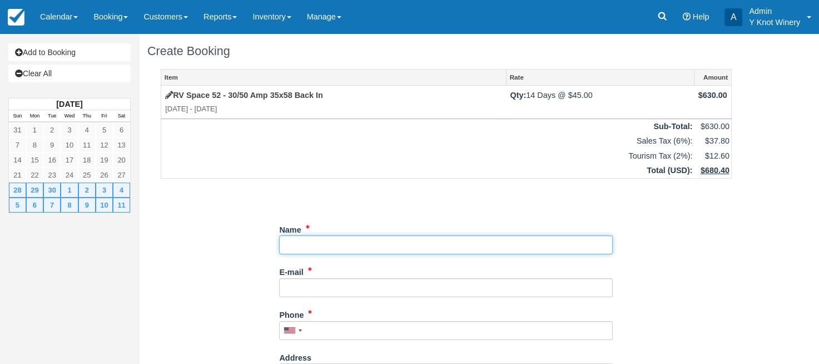
click at [293, 241] on input "Name" at bounding box center [446, 244] width 334 height 19
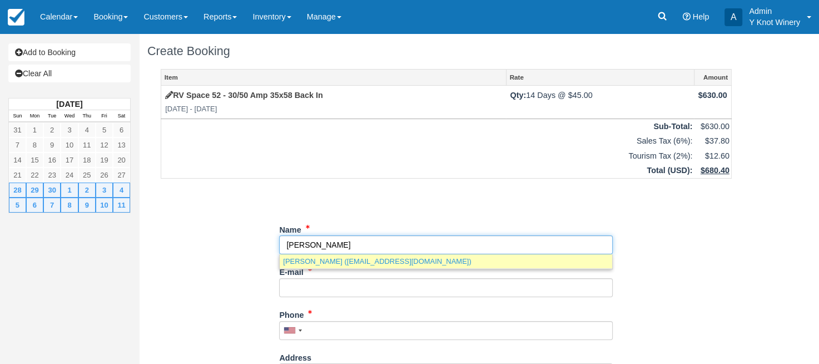
click at [336, 265] on link "[PERSON_NAME] ([EMAIL_ADDRESS][DOMAIN_NAME])" at bounding box center [446, 261] width 333 height 14
type input "[PERSON_NAME]"
type input "[EMAIL_ADDRESS][DOMAIN_NAME]"
type input "[PHONE_NUMBER]"
select select "ID"
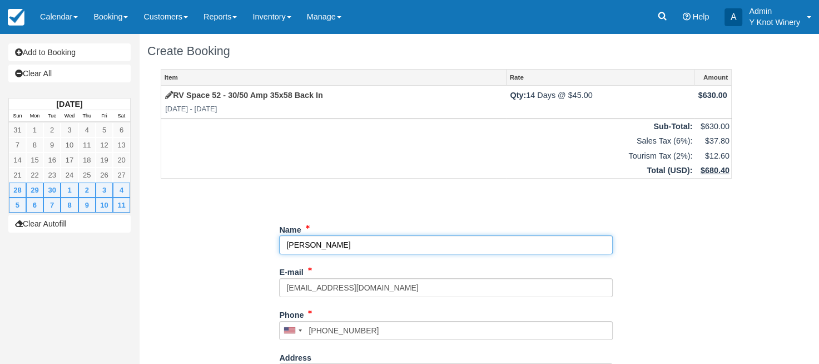
select select "ID"
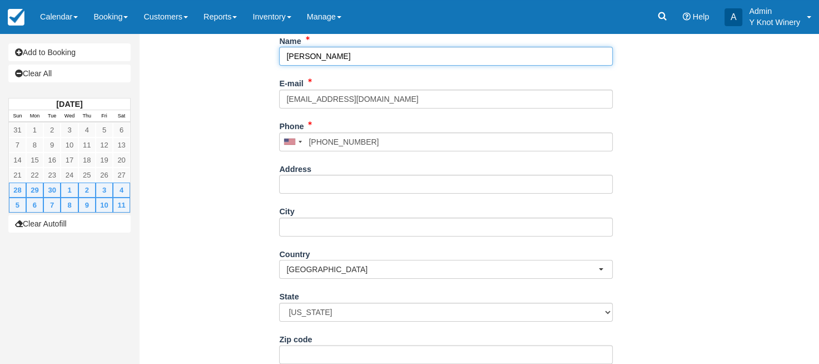
scroll to position [280, 0]
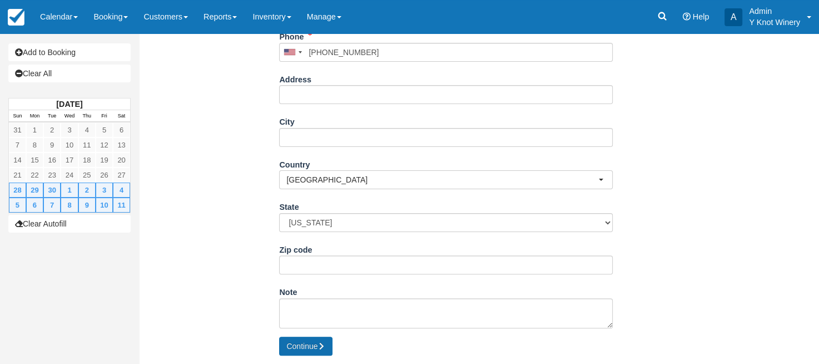
type input "[PERSON_NAME]"
click at [305, 348] on button "Continue" at bounding box center [305, 346] width 53 height 19
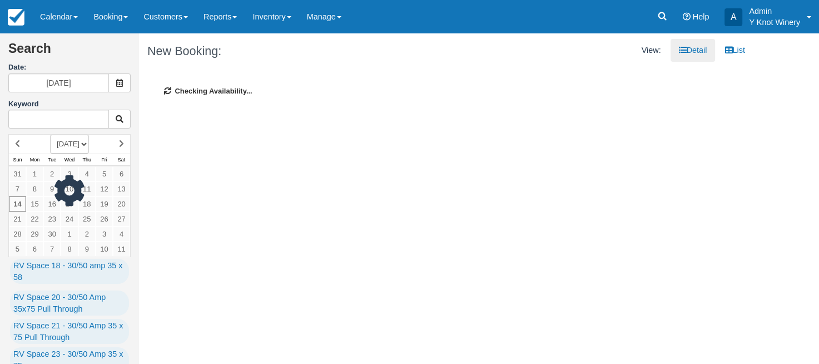
type input "10/12/25"
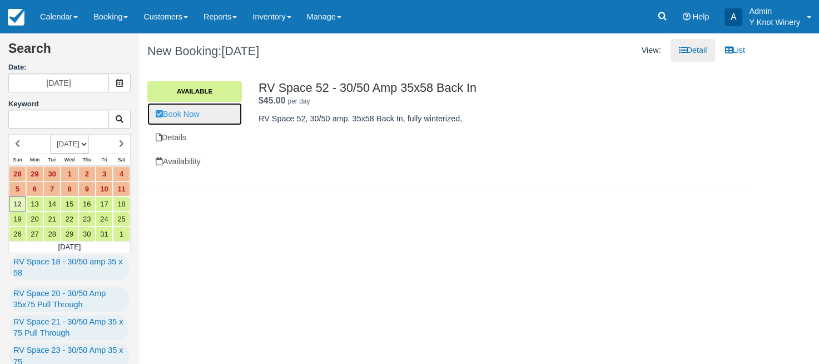
click at [201, 114] on link "Book Now" at bounding box center [194, 114] width 95 height 23
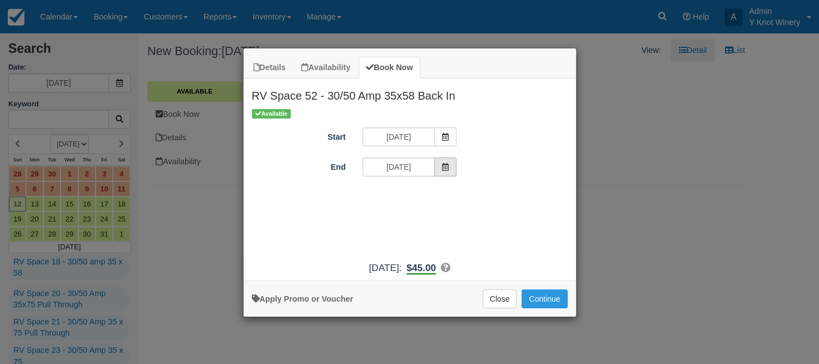
click at [448, 168] on icon "Item Modal" at bounding box center [446, 167] width 8 height 8
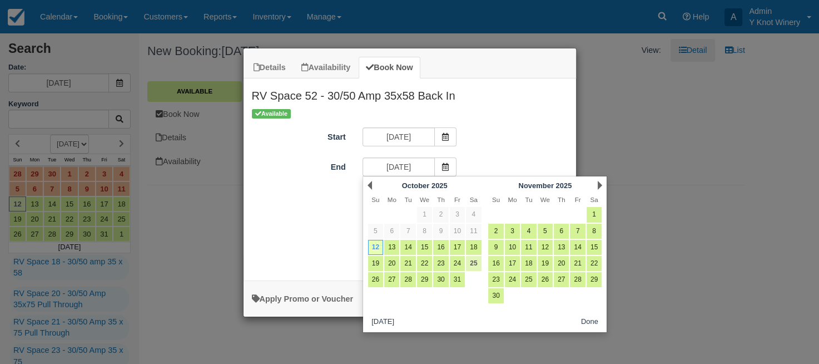
click at [476, 262] on link "25" at bounding box center [473, 263] width 15 height 15
type input "10/25/25"
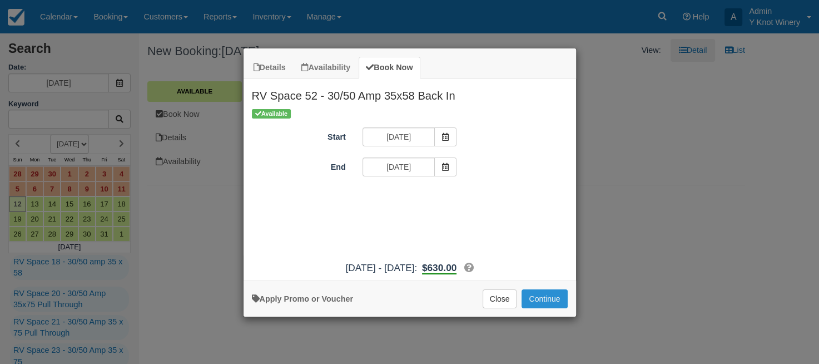
click at [542, 296] on button "Continue" at bounding box center [545, 298] width 46 height 19
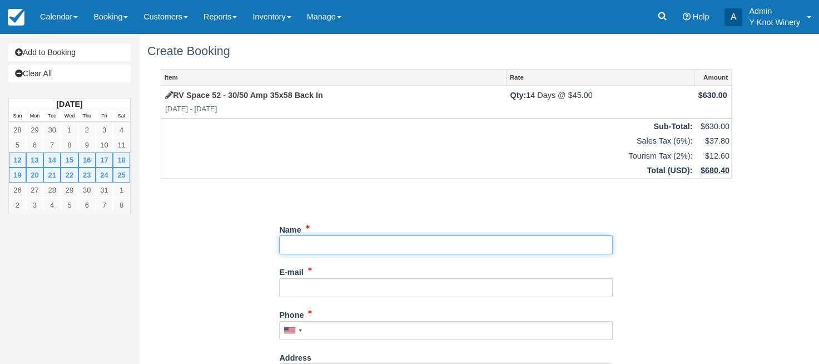
click at [295, 245] on input "Name" at bounding box center [446, 244] width 334 height 19
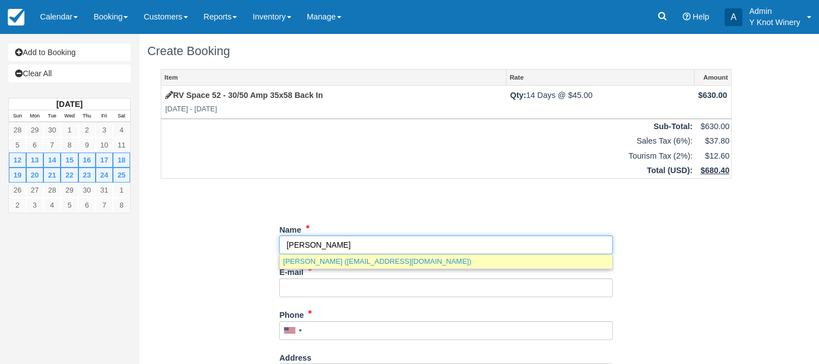
click at [330, 261] on link "[PERSON_NAME] ([EMAIL_ADDRESS][DOMAIN_NAME])" at bounding box center [446, 261] width 333 height 14
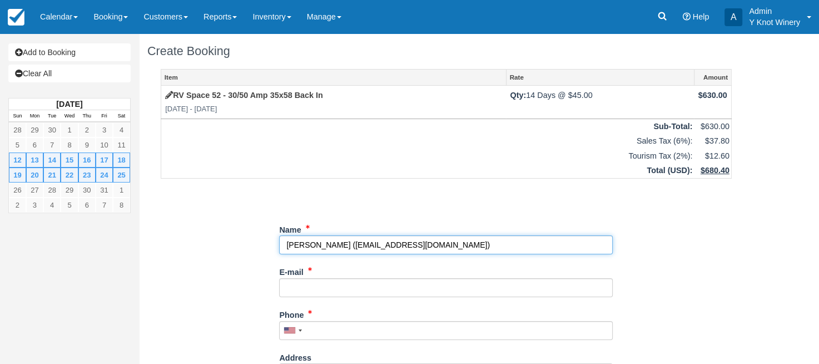
type input "[PERSON_NAME]"
type input "[EMAIL_ADDRESS][DOMAIN_NAME]"
type input "+12089413795"
select select "ID"
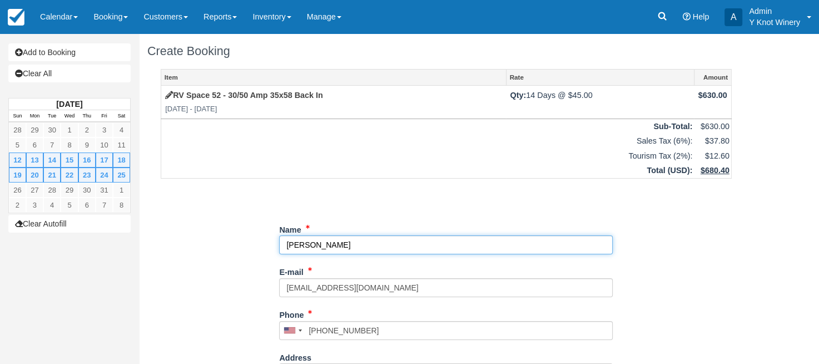
select select "ID"
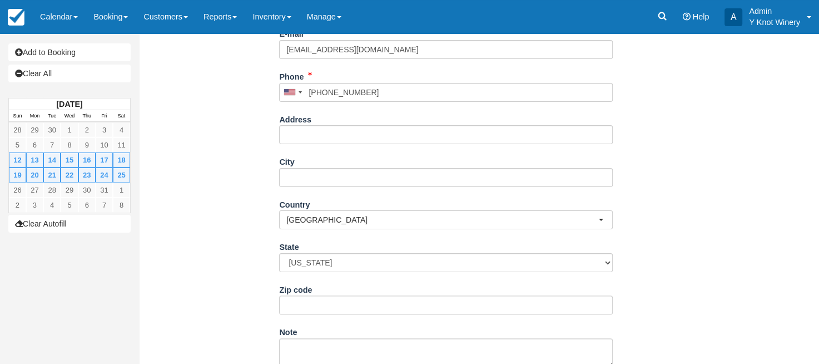
scroll to position [280, 0]
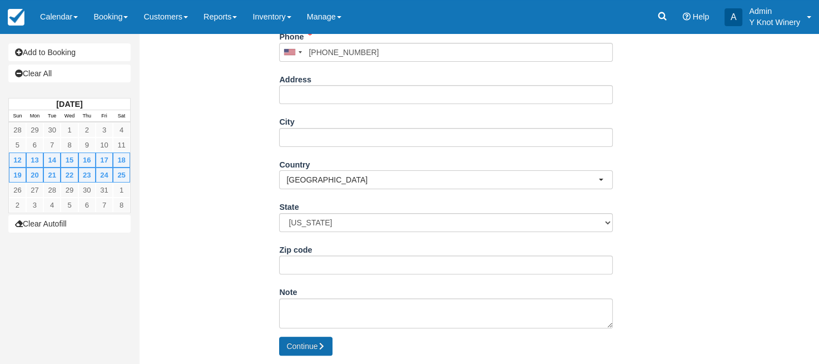
type input "Randy Stoppenhagen"
click at [289, 349] on button "Continue" at bounding box center [305, 346] width 53 height 19
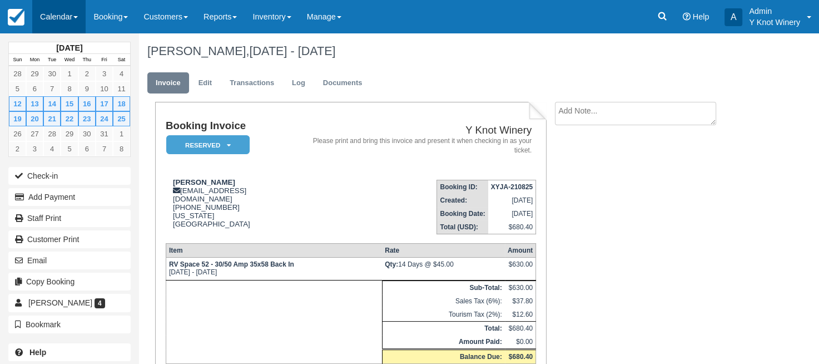
click at [81, 17] on link "Calendar" at bounding box center [58, 16] width 53 height 33
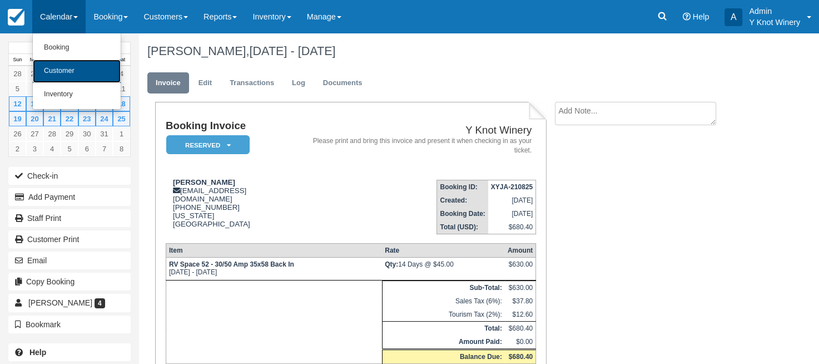
click at [75, 70] on link "Customer" at bounding box center [77, 71] width 88 height 23
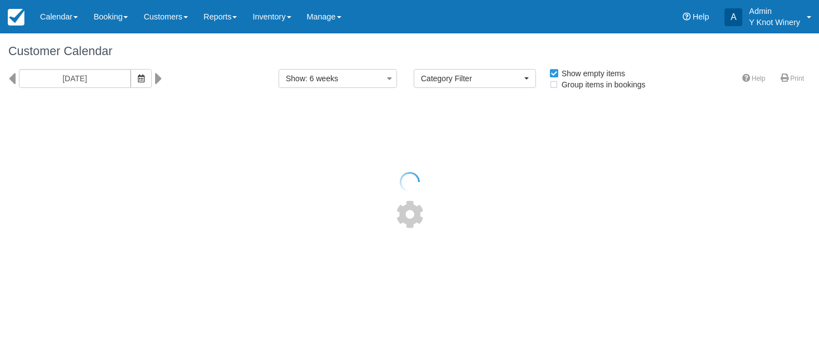
select select
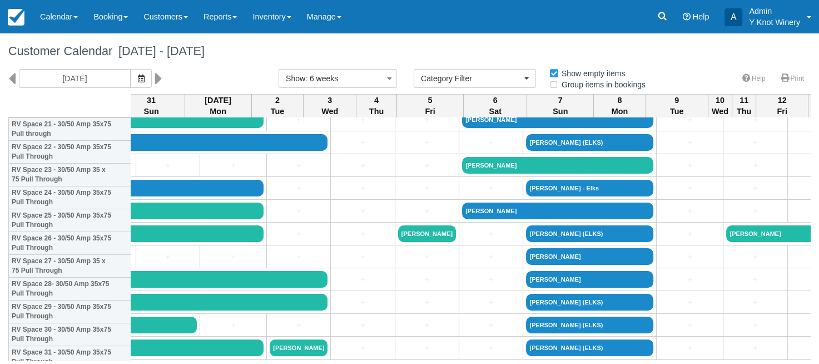
scroll to position [539, 577]
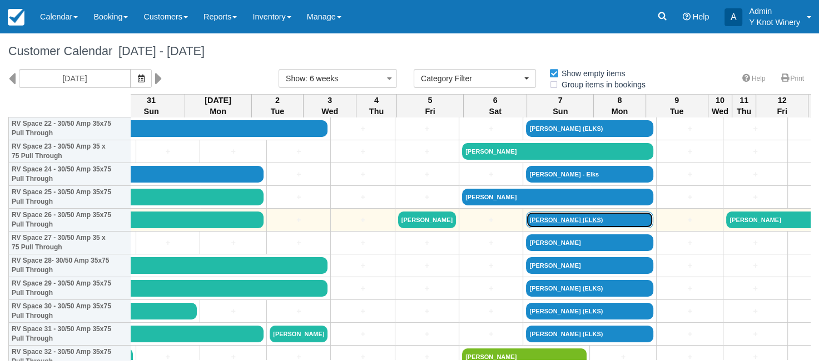
click at [526, 219] on link "[PERSON_NAME] (ELKS)" at bounding box center [589, 219] width 127 height 17
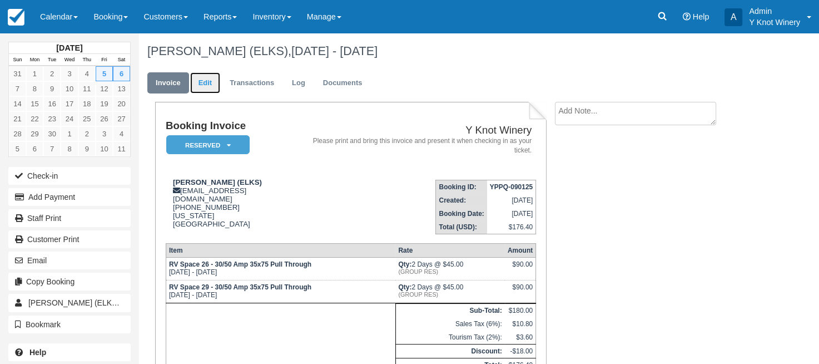
click at [199, 77] on link "Edit" at bounding box center [205, 83] width 30 height 22
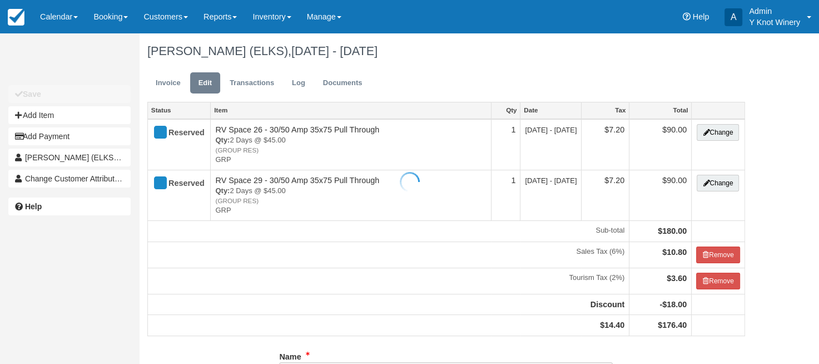
type input "[PHONE_NUMBER]"
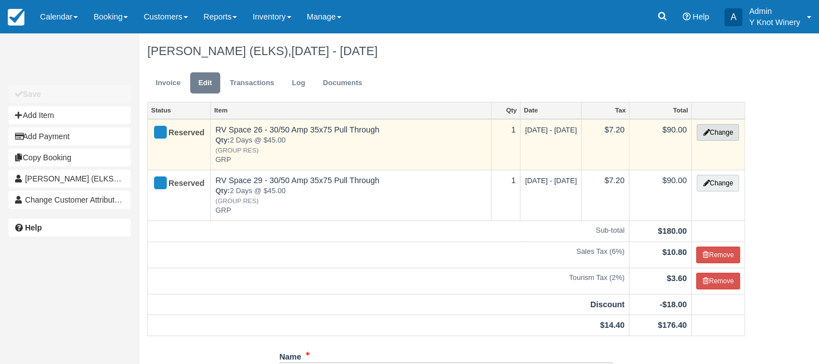
click at [728, 132] on button "Change" at bounding box center [718, 132] width 42 height 17
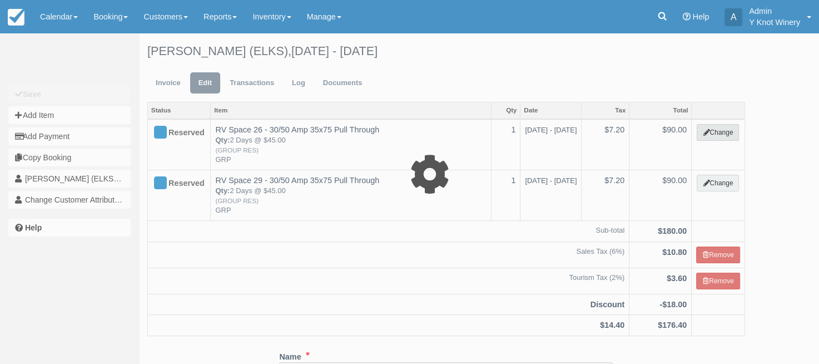
select select "3"
type input "90.00"
type input "GRP"
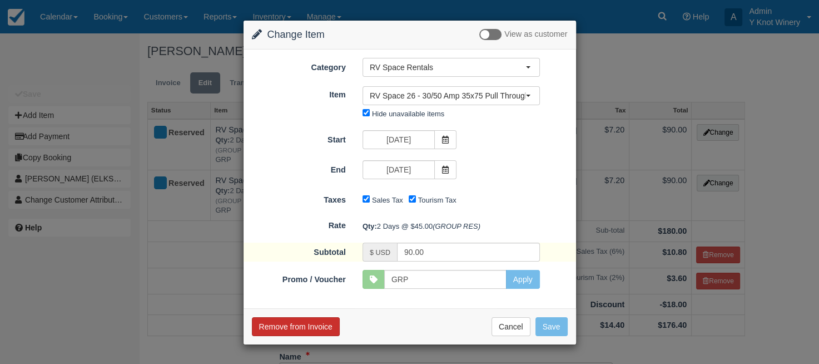
click at [307, 324] on button "Remove from Invoice" at bounding box center [296, 326] width 88 height 19
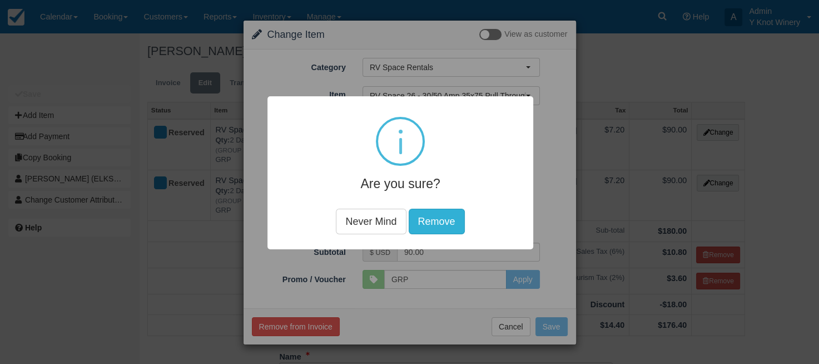
click at [446, 220] on button "Remove" at bounding box center [436, 222] width 56 height 26
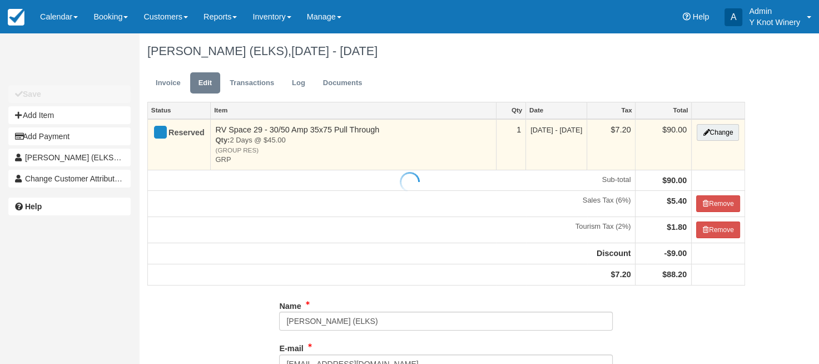
type input "[PHONE_NUMBER]"
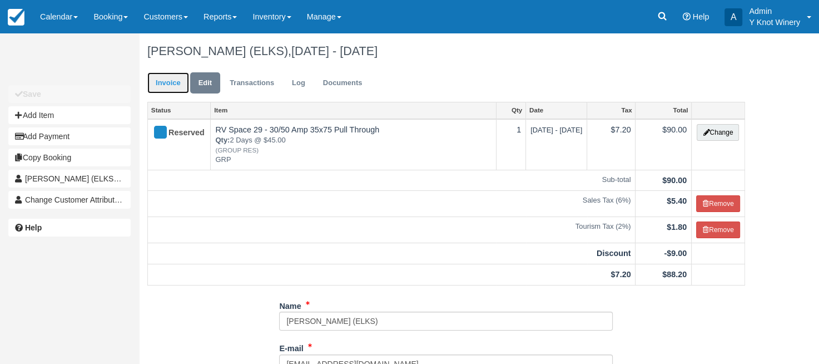
click at [167, 86] on link "Invoice" at bounding box center [168, 83] width 42 height 22
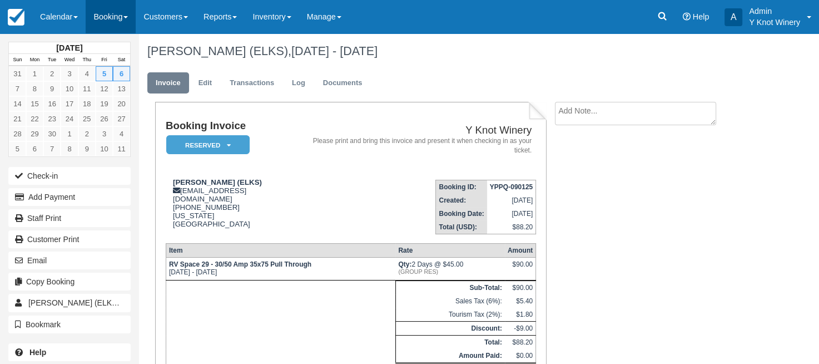
click at [128, 18] on span at bounding box center [126, 17] width 4 height 2
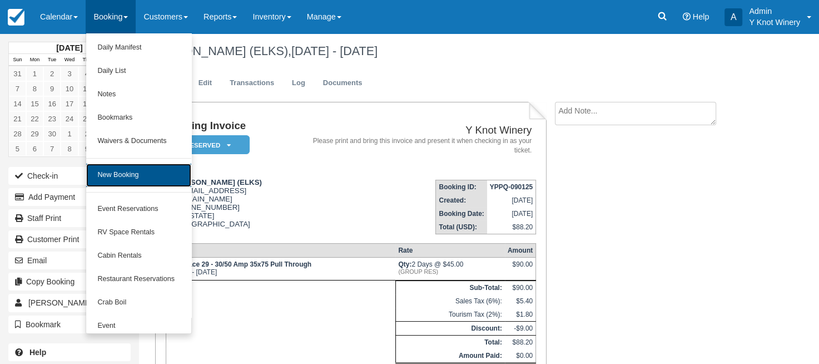
click at [124, 175] on link "New Booking" at bounding box center [138, 175] width 105 height 23
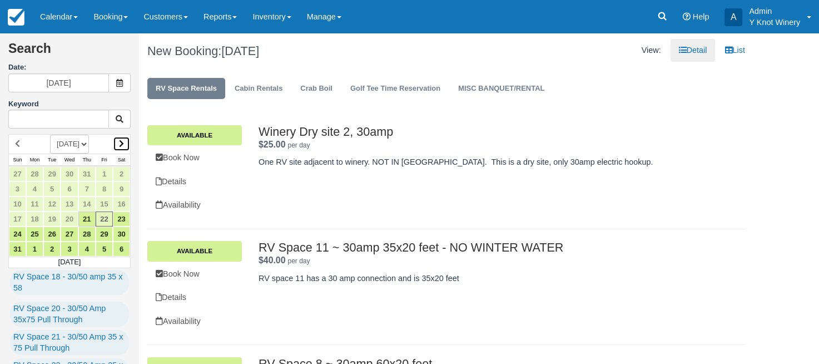
click at [121, 140] on icon at bounding box center [121, 144] width 5 height 8
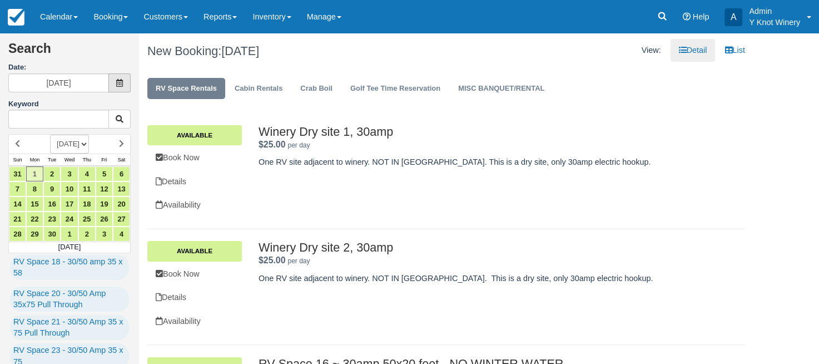
click at [122, 78] on span at bounding box center [119, 82] width 22 height 19
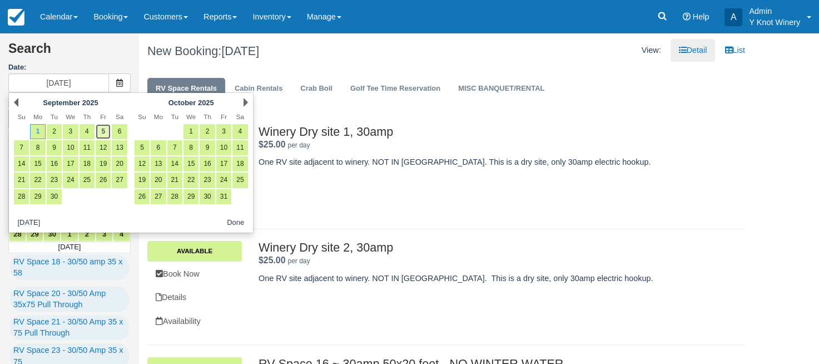
click at [99, 130] on link "5" at bounding box center [103, 131] width 15 height 15
type input "09/05/25"
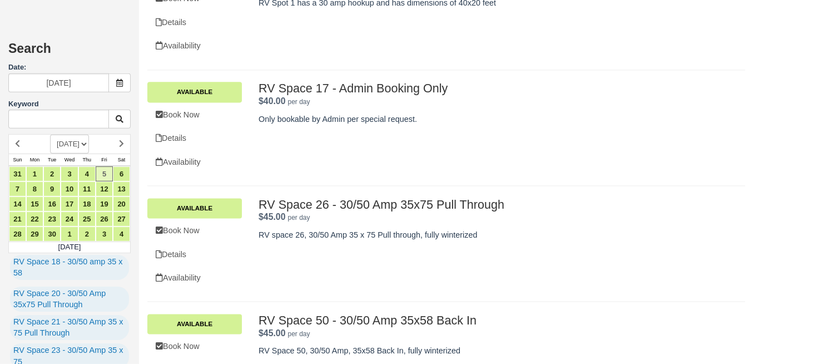
scroll to position [1466, 0]
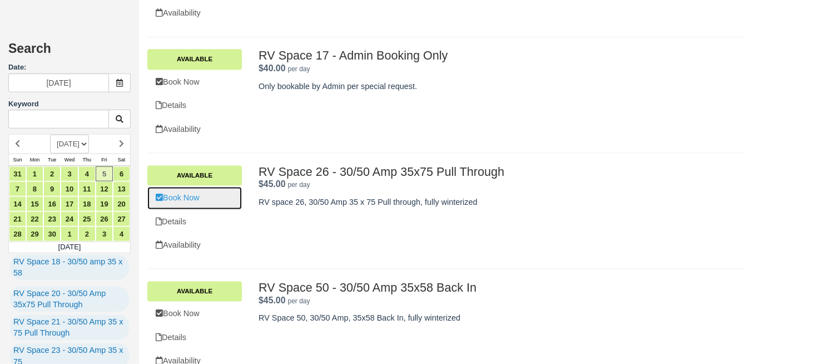
click at [175, 199] on link "Book Now" at bounding box center [194, 198] width 95 height 23
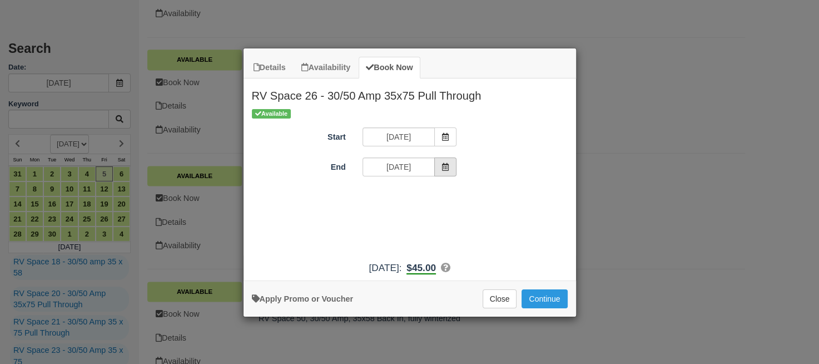
click at [447, 167] on icon "Item Modal" at bounding box center [446, 167] width 8 height 8
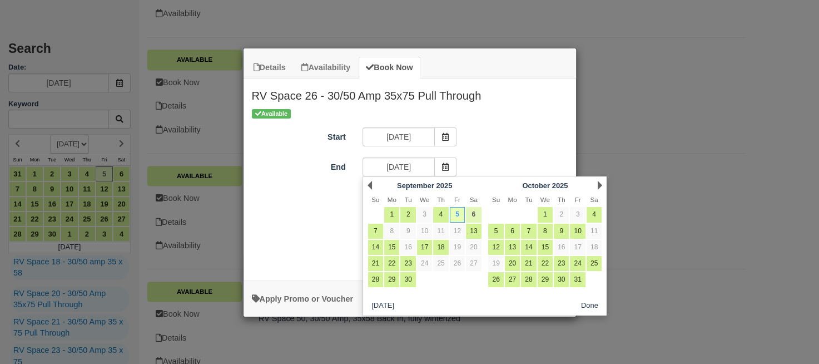
click at [472, 214] on link "6" at bounding box center [473, 214] width 15 height 15
type input "09/06/25"
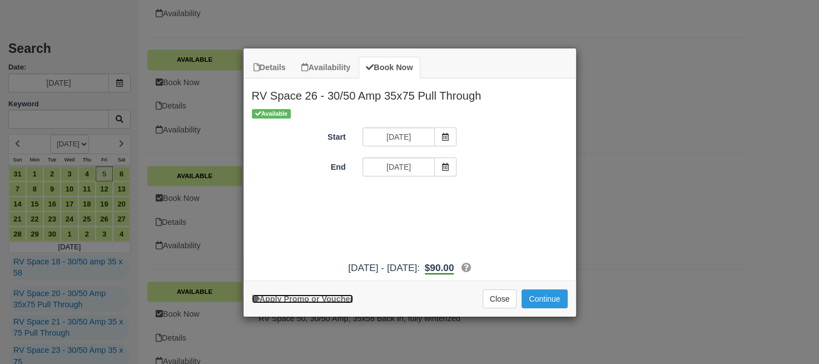
click at [324, 297] on link "Apply Promo or Voucher" at bounding box center [302, 298] width 101 height 9
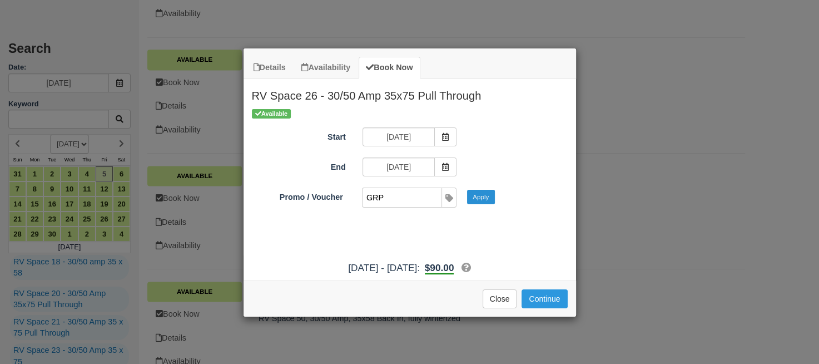
type input "GRP"
click at [484, 199] on button "Apply" at bounding box center [481, 197] width 28 height 14
click at [549, 299] on button "Continue" at bounding box center [545, 298] width 46 height 19
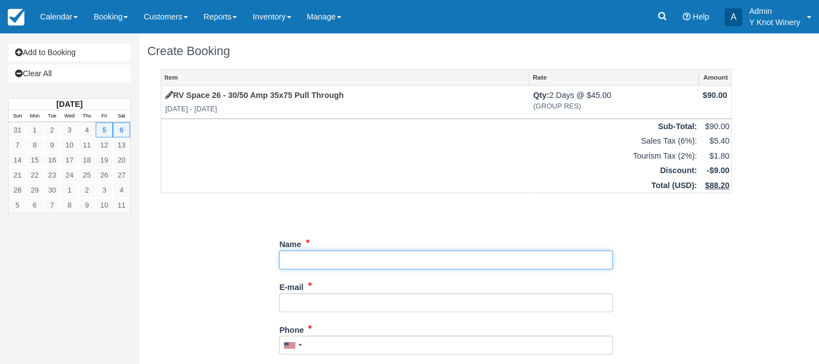
click at [294, 259] on input "Name" at bounding box center [446, 259] width 334 height 19
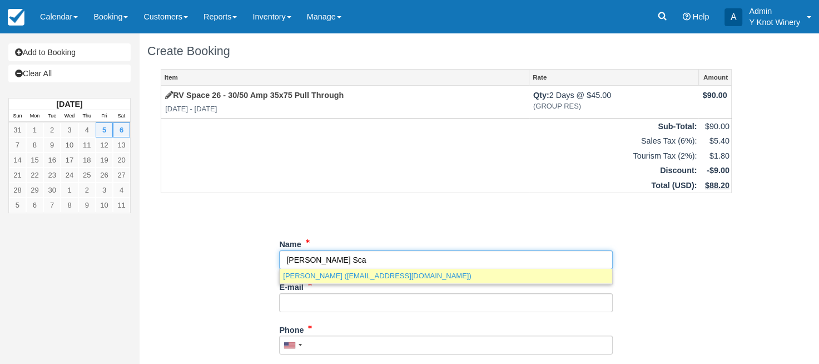
click at [347, 279] on link "Geri Scaglione (mrsscag56@gmail.com)" at bounding box center [446, 276] width 333 height 14
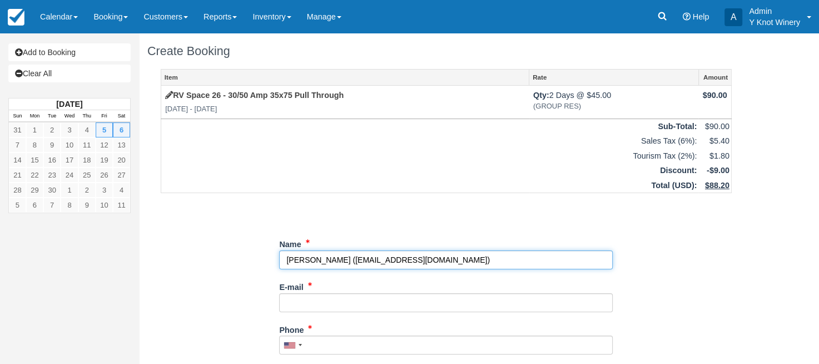
type input "[PERSON_NAME]"
type input "[EMAIL_ADDRESS][DOMAIN_NAME]"
type input "+12085703634"
select select "ID"
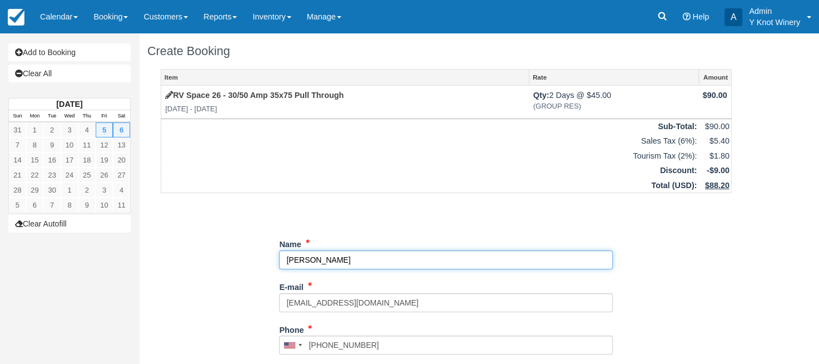
select select "ID"
type input "[PERSON_NAME]"
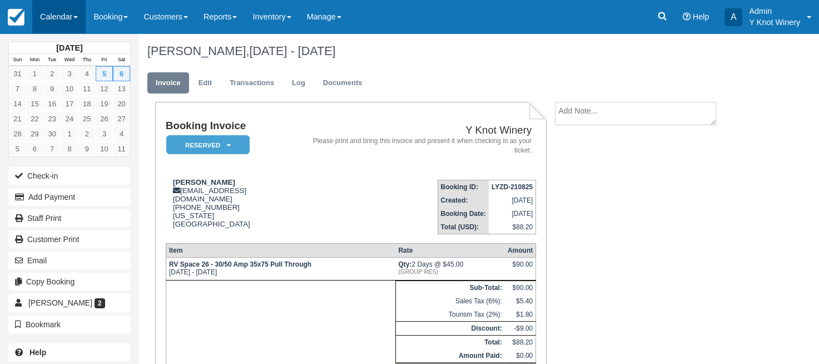
click at [76, 17] on span at bounding box center [75, 17] width 4 height 2
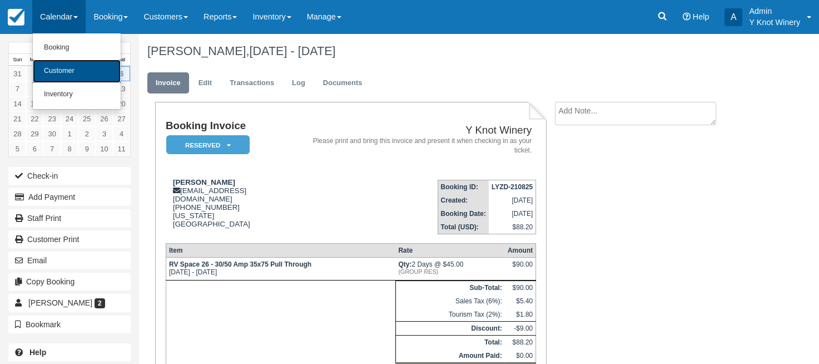
click at [78, 68] on link "Customer" at bounding box center [77, 71] width 88 height 23
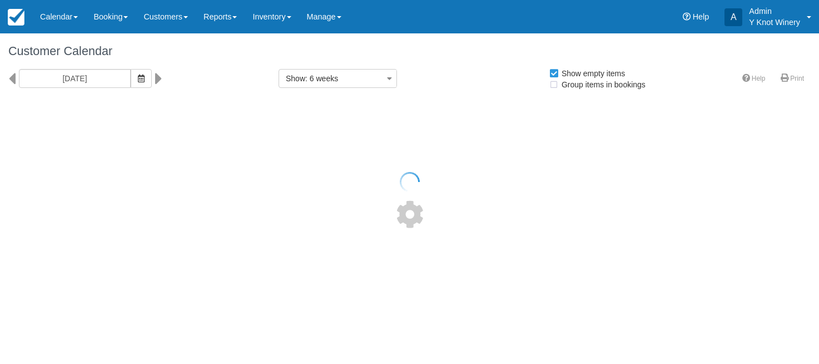
select select
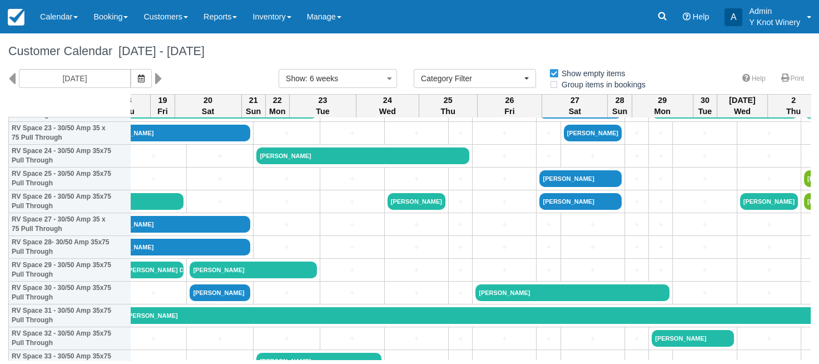
scroll to position [557, 1567]
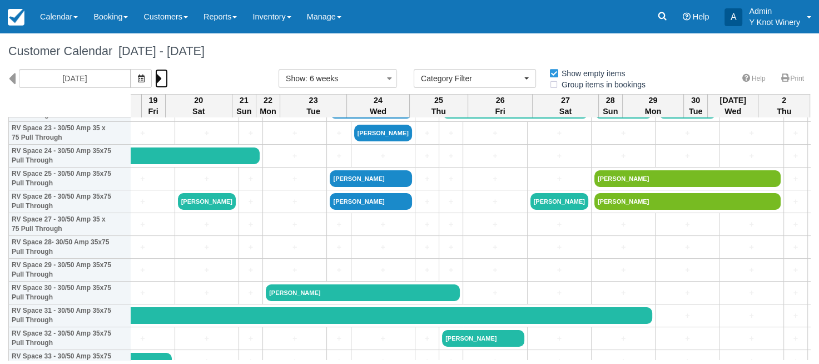
click at [157, 81] on icon at bounding box center [158, 78] width 7 height 19
type input "10/03/25"
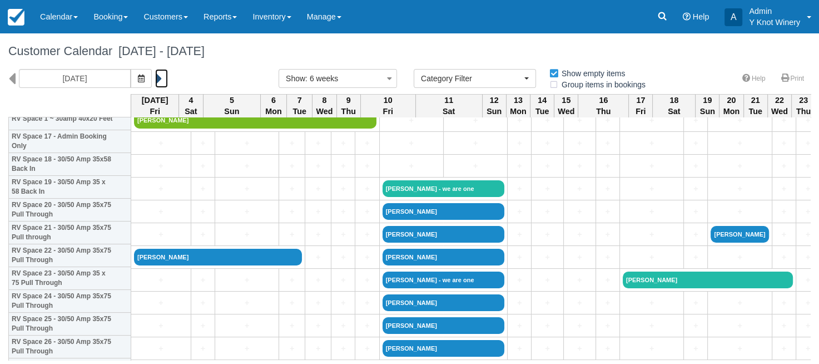
scroll to position [425, 0]
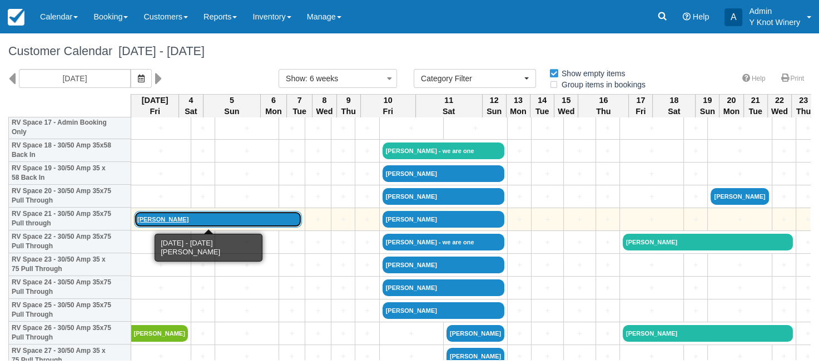
click at [165, 220] on link "[PERSON_NAME]" at bounding box center [218, 219] width 168 height 17
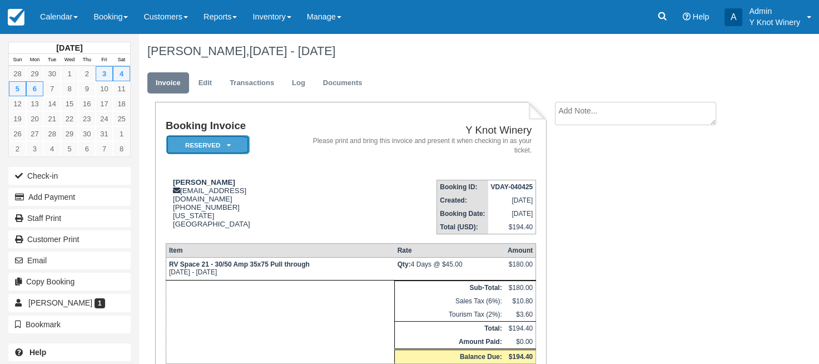
click at [233, 145] on em "Reserved" at bounding box center [207, 144] width 83 height 19
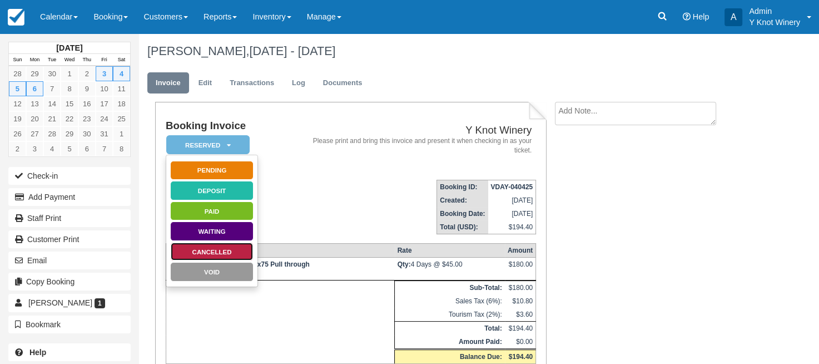
click at [243, 253] on link "Cancelled" at bounding box center [211, 251] width 83 height 19
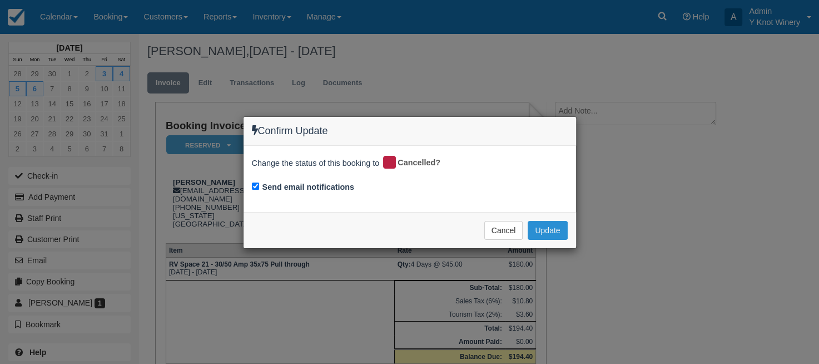
click at [540, 230] on button "Update" at bounding box center [547, 230] width 39 height 19
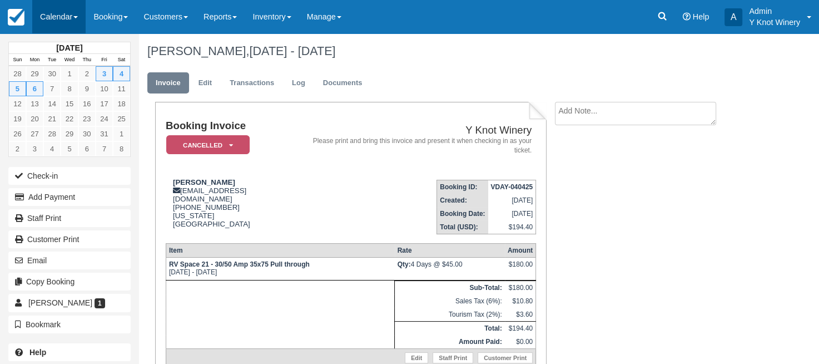
drag, startPoint x: 78, startPoint y: 16, endPoint x: 68, endPoint y: 25, distance: 13.0
click at [78, 17] on link "Calendar" at bounding box center [58, 16] width 53 height 33
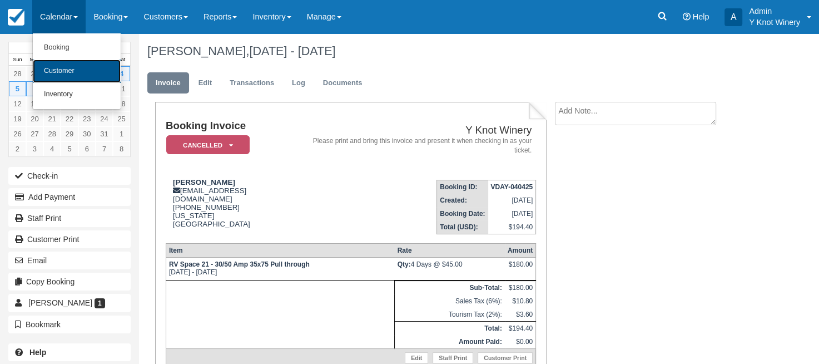
click at [68, 67] on link "Customer" at bounding box center [77, 71] width 88 height 23
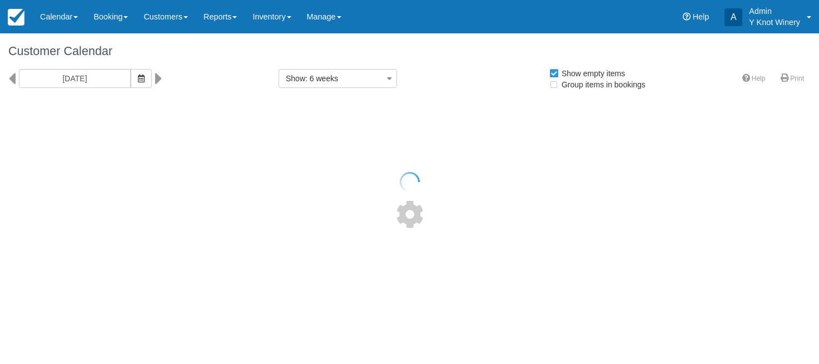
select select
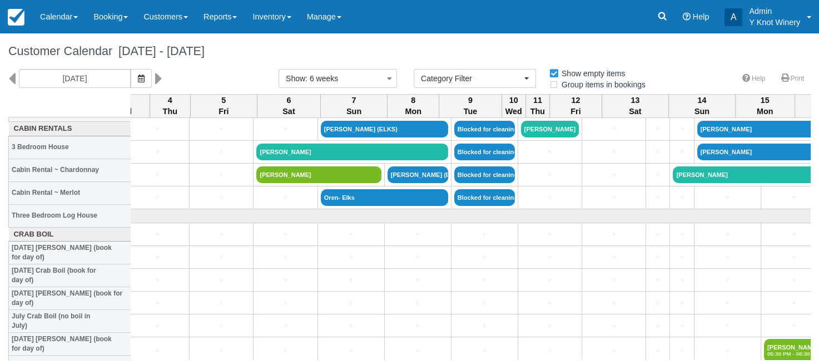
scroll to position [1332, 783]
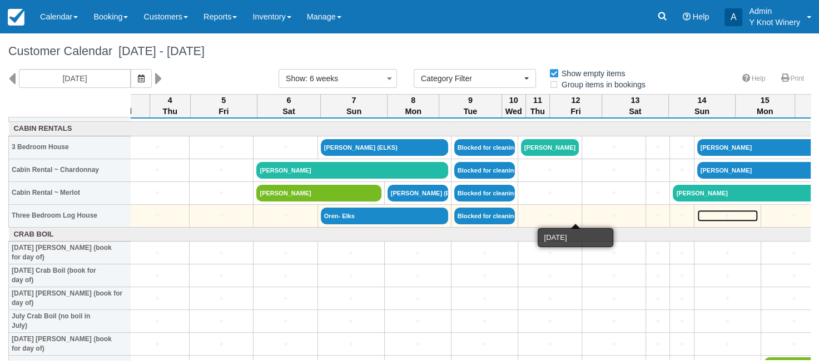
click at [698, 215] on link "+" at bounding box center [728, 216] width 61 height 12
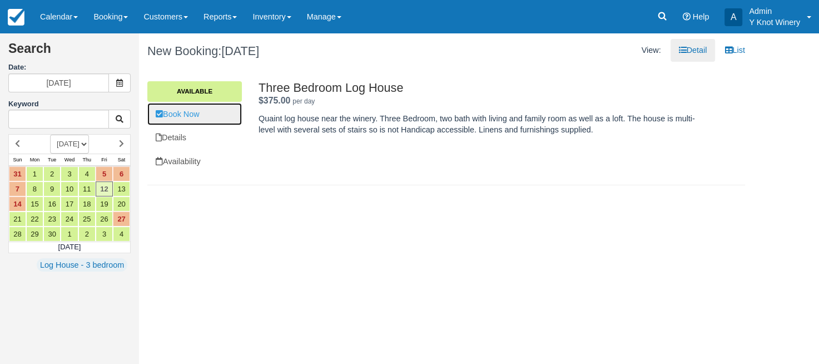
click at [192, 112] on link "Book Now" at bounding box center [194, 114] width 95 height 23
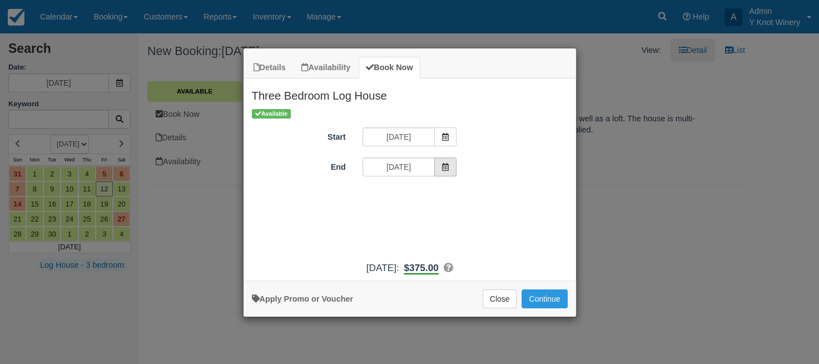
click at [446, 166] on icon "Item Modal" at bounding box center [446, 167] width 8 height 8
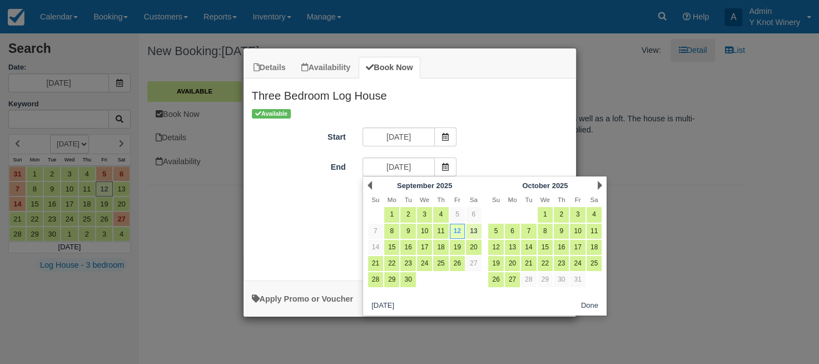
click at [473, 228] on link "13" at bounding box center [473, 231] width 15 height 15
type input "[DATE]"
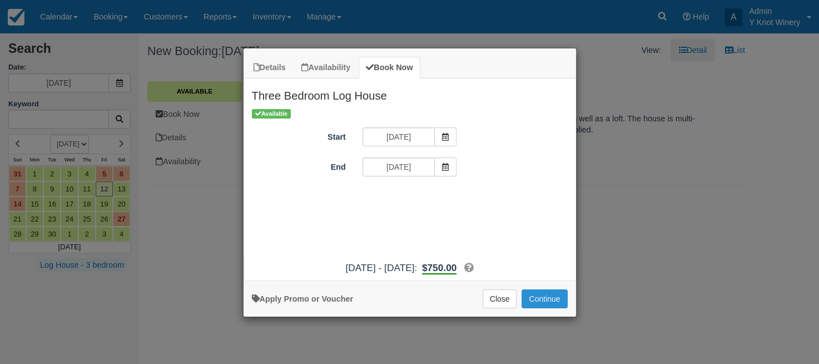
click at [547, 299] on button "Continue" at bounding box center [545, 298] width 46 height 19
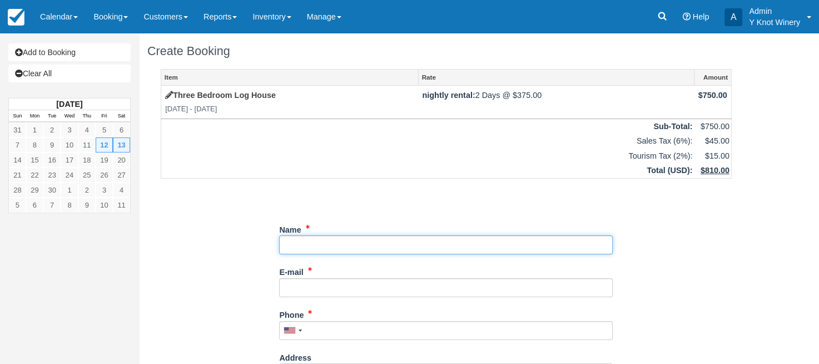
click at [305, 246] on input "Name" at bounding box center [446, 244] width 334 height 19
type input "Laura Lucas"
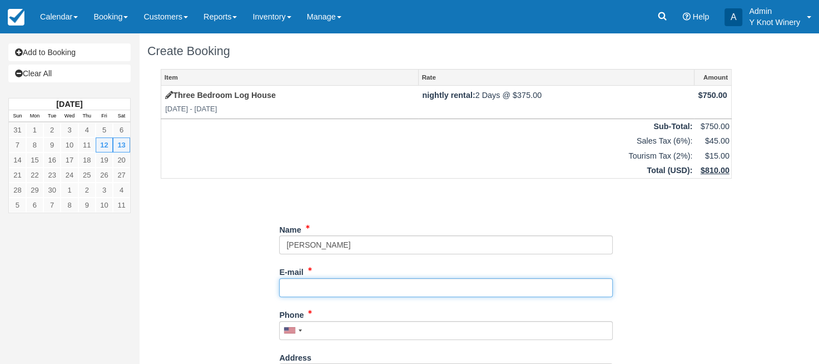
click at [310, 287] on input "E-mail" at bounding box center [446, 287] width 334 height 19
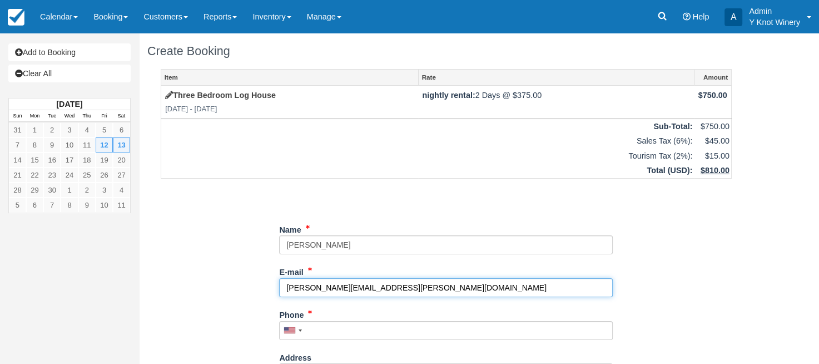
type input "laura.lee.lucas73@gmail.com"
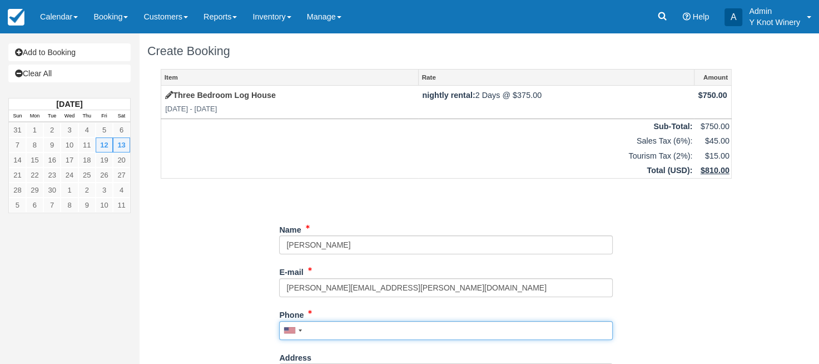
click at [320, 333] on input "Phone" at bounding box center [446, 330] width 334 height 19
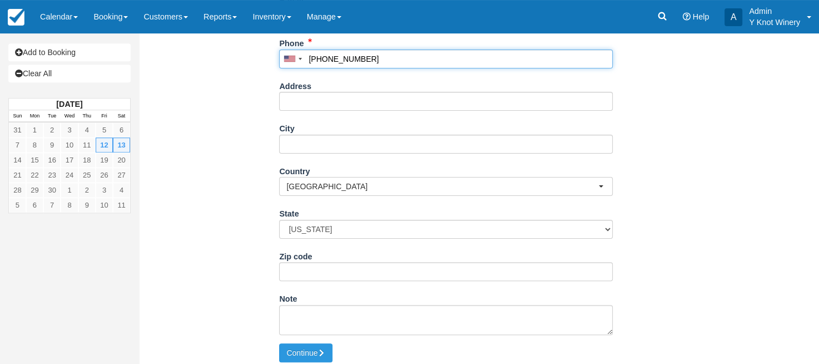
scroll to position [280, 0]
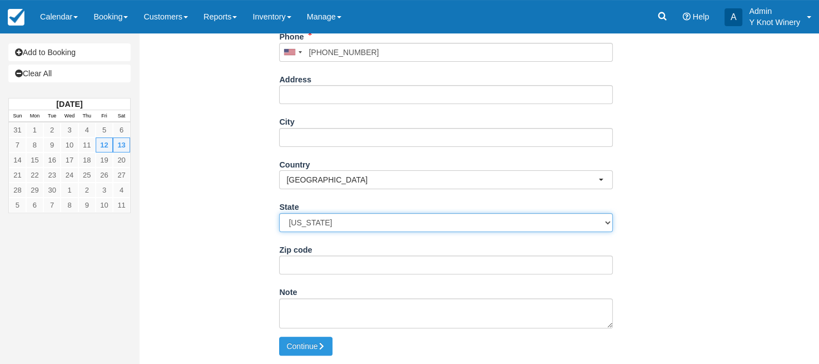
type input "(208) 573-2113"
click at [279, 213] on select "Alabama Alaska Arizona Arkansas California Colorado Connecticut Delaware Florid…" at bounding box center [446, 222] width 334 height 19
select select "ID"
click option "Idaho" at bounding box center [0, 0] width 0 height 0
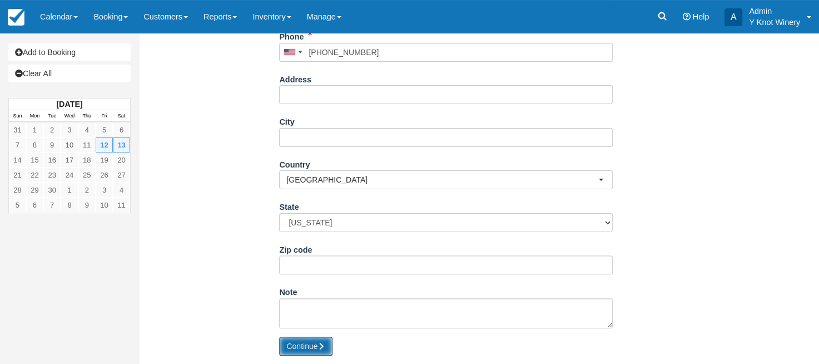
click at [308, 348] on button "Continue" at bounding box center [305, 346] width 53 height 19
type input "+12085732113"
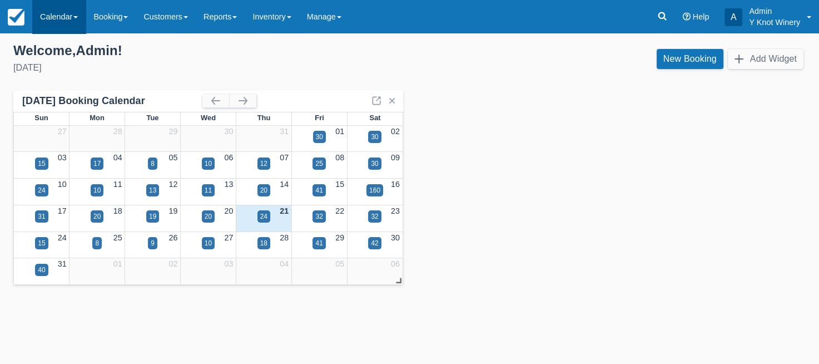
click at [71, 16] on link "Calendar" at bounding box center [58, 16] width 53 height 33
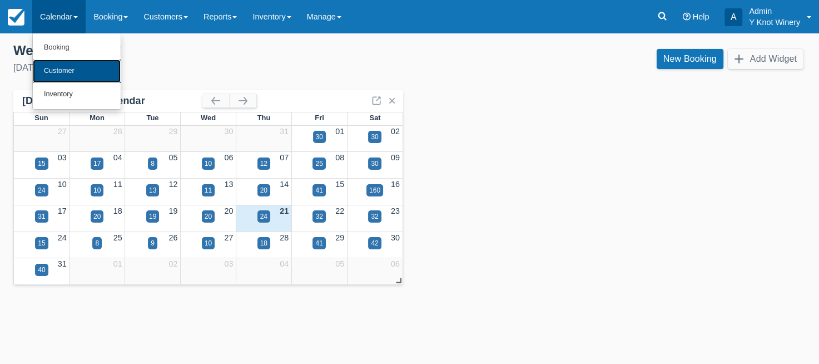
click at [76, 74] on link "Customer" at bounding box center [77, 71] width 88 height 23
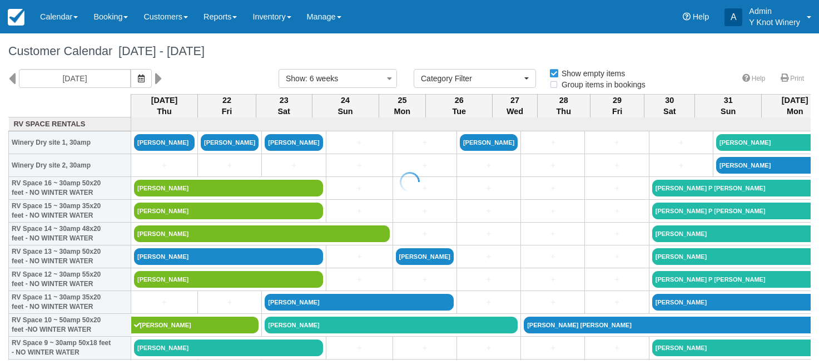
select select
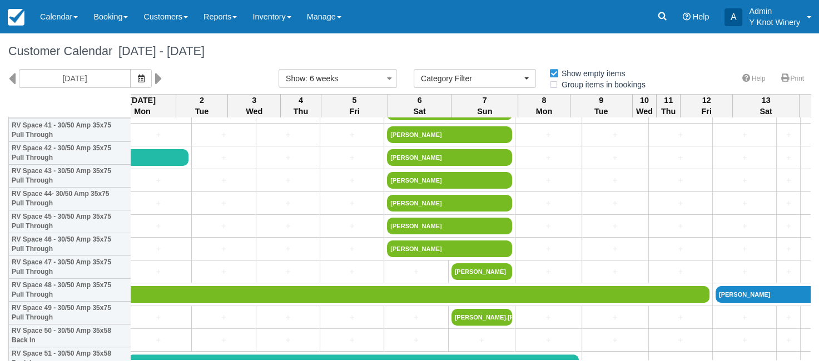
scroll to position [970, 653]
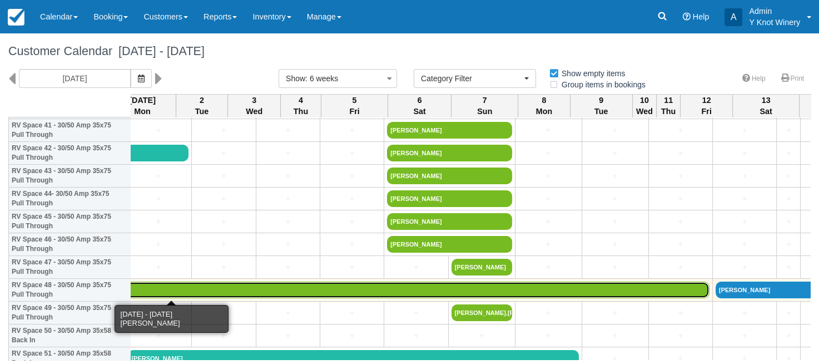
click at [205, 287] on link "[PERSON_NAME]" at bounding box center [259, 289] width 902 height 17
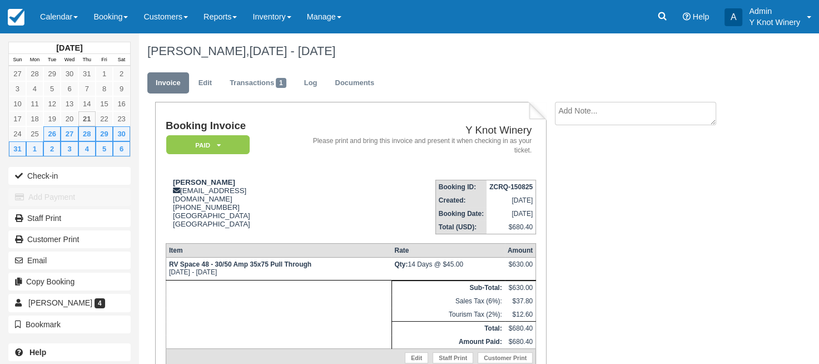
click at [580, 112] on textarea at bounding box center [635, 113] width 161 height 23
type textarea "Monthly Rate"
click at [619, 175] on input "Show on invoice" at bounding box center [616, 174] width 7 height 7
checkbox input "true"
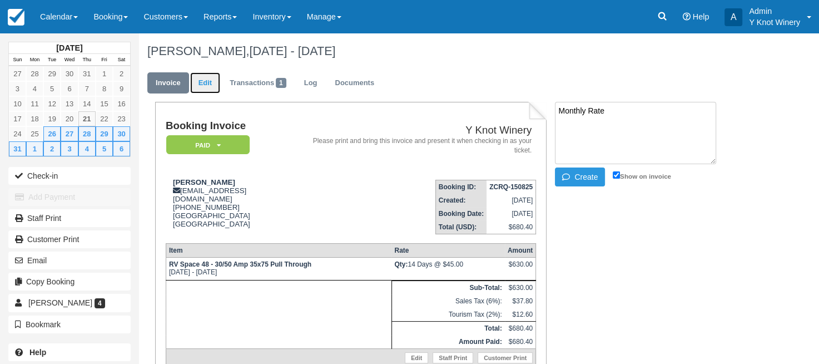
click at [206, 83] on link "Edit" at bounding box center [205, 83] width 30 height 22
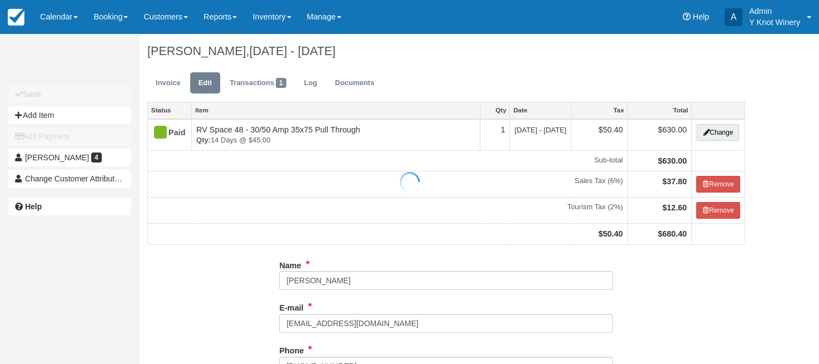
type input "[PHONE_NUMBER]"
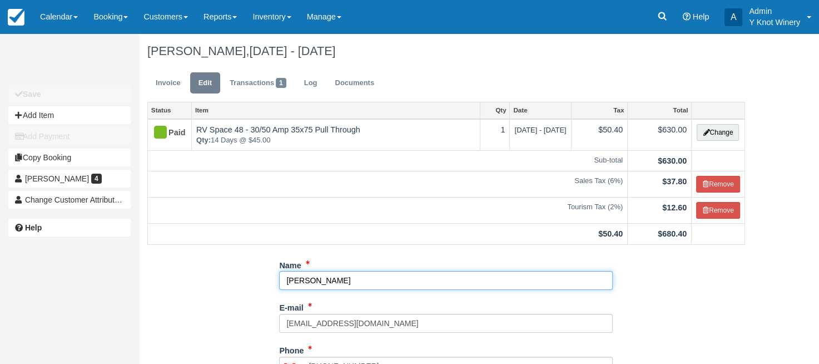
click at [293, 282] on input "[PERSON_NAME]" at bounding box center [446, 280] width 334 height 19
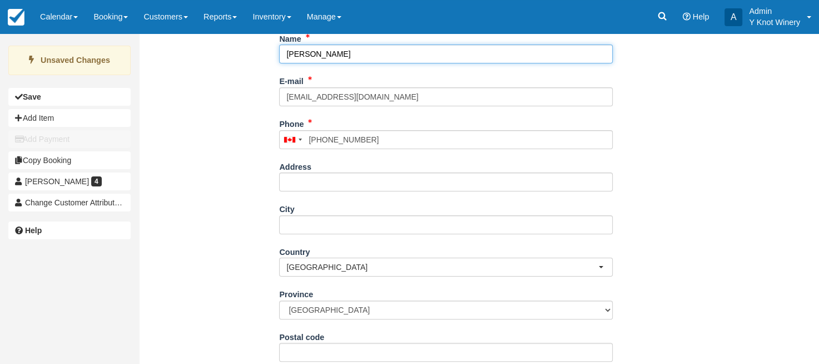
scroll to position [262, 0]
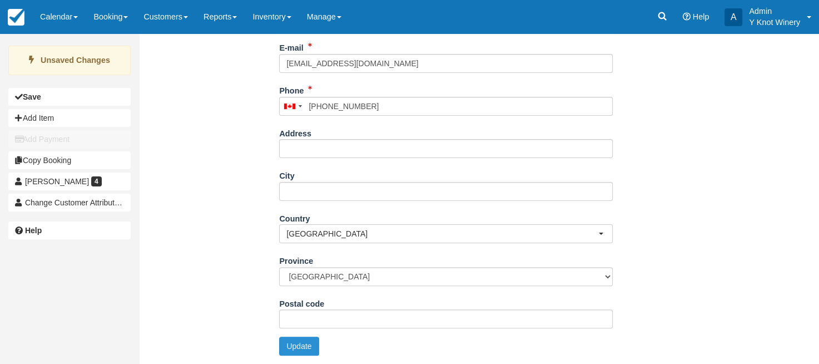
type input "[PERSON_NAME]"
click at [299, 343] on button "Update" at bounding box center [298, 346] width 39 height 19
type input "[PHONE_NUMBER]"
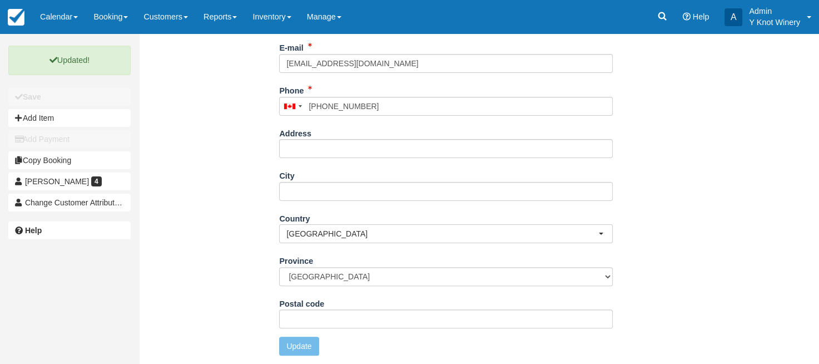
click at [152, 63] on div "Name [PERSON_NAME] E-mail [EMAIL_ADDRESS][DOMAIN_NAME] Did you mean ? Phone [GE…" at bounding box center [446, 180] width 615 height 368
